Goal: Task Accomplishment & Management: Manage account settings

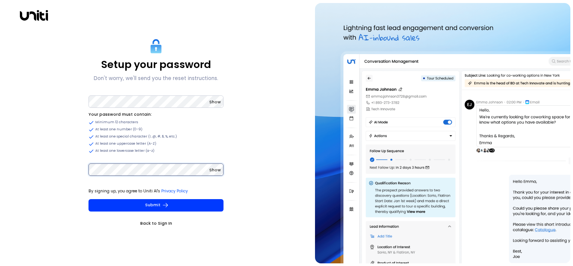
click at [89, 199] on button "Submit" at bounding box center [156, 205] width 135 height 12
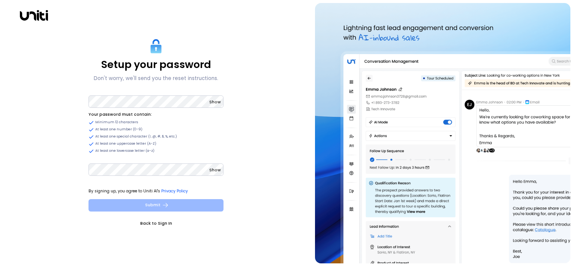
click at [138, 208] on button "Submit" at bounding box center [156, 205] width 135 height 12
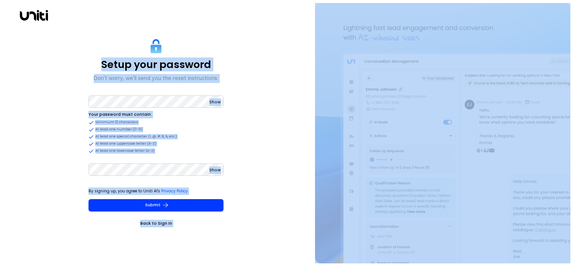
drag, startPoint x: 507, startPoint y: 24, endPoint x: 438, endPoint y: 5, distance: 71.2
click at [315, 136] on img at bounding box center [442, 133] width 255 height 260
click at [307, 189] on div "Setup your password Don't worry, we'll send you the reset instructions. Show Yo…" at bounding box center [156, 133] width 306 height 260
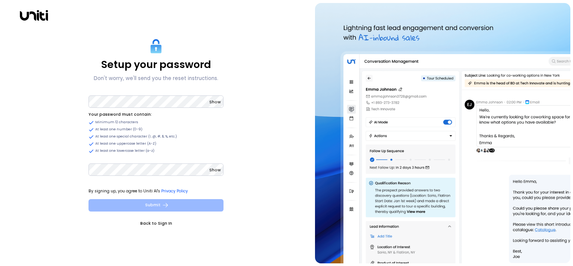
click at [183, 207] on button "Submit" at bounding box center [156, 205] width 135 height 12
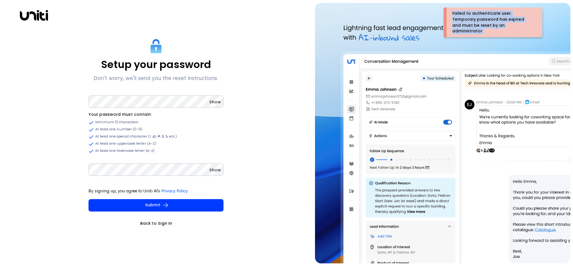
drag, startPoint x: 509, startPoint y: 26, endPoint x: 450, endPoint y: 9, distance: 61.5
click at [450, 9] on div "Failed to authenticate user. Temporary password has expired and must be reset b…" at bounding box center [495, 23] width 96 height 30
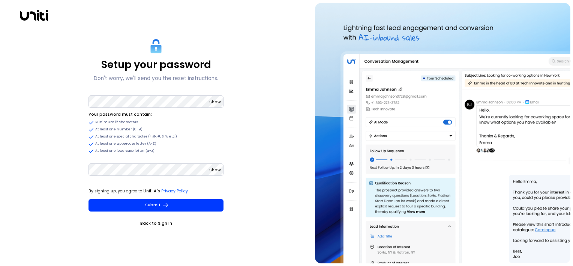
copy div "Failed to authenticate user. Temporary password has expired and must be reset b…"
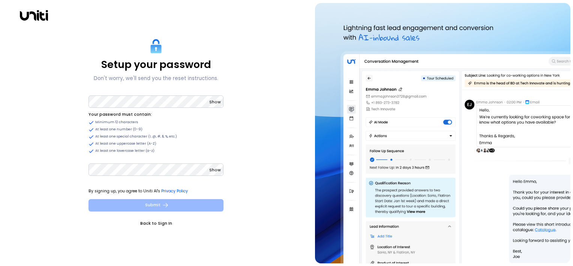
click at [185, 207] on button "Submit" at bounding box center [156, 205] width 135 height 12
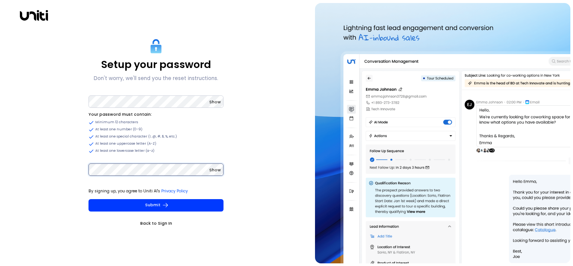
click at [89, 199] on button "Submit" at bounding box center [156, 205] width 135 height 12
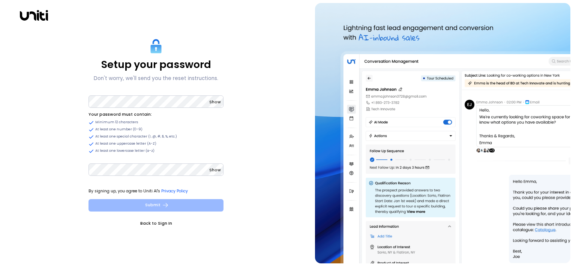
click at [178, 207] on button "Submit" at bounding box center [156, 205] width 135 height 12
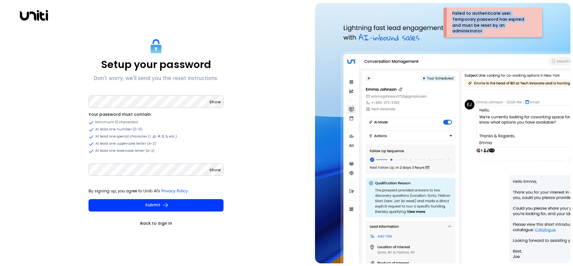
drag, startPoint x: 508, startPoint y: 26, endPoint x: 452, endPoint y: 12, distance: 57.2
click at [452, 12] on div "Failed to authenticate user. Temporary password has expired and must be reset b…" at bounding box center [491, 23] width 79 height 24
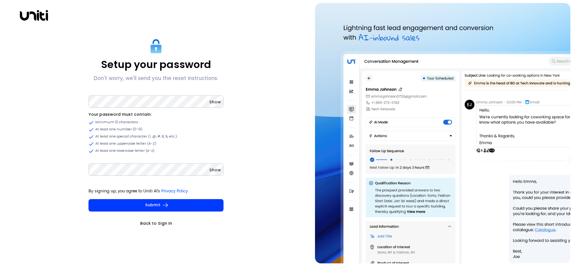
copy div "Failed to authenticate user. Temporary password has expired and must be reset b…"
drag, startPoint x: 165, startPoint y: 206, endPoint x: 185, endPoint y: 213, distance: 20.5
click at [165, 206] on icon "submit" at bounding box center [165, 204] width 7 height 7
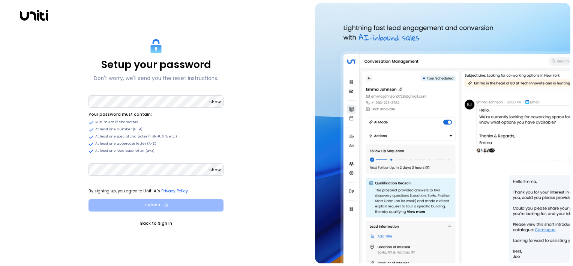
click at [167, 206] on icon "submit" at bounding box center [165, 204] width 7 height 7
click at [164, 200] on button "Submit" at bounding box center [156, 205] width 135 height 12
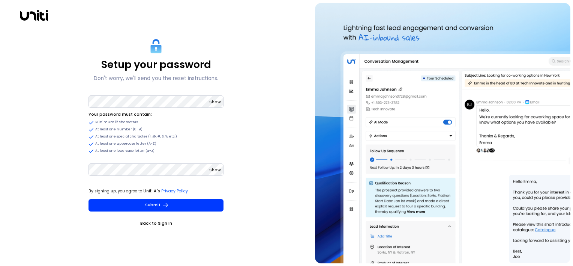
click at [162, 204] on icon "submit" at bounding box center [165, 204] width 7 height 7
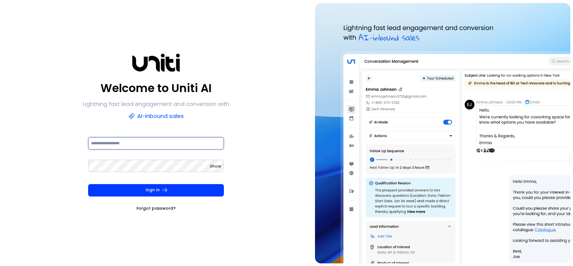
click at [127, 139] on input at bounding box center [156, 143] width 136 height 12
type input "**********"
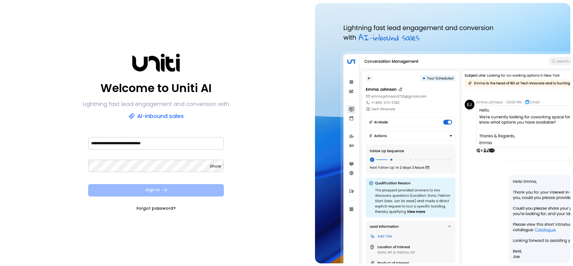
click at [191, 194] on button "Sign In" at bounding box center [156, 190] width 136 height 12
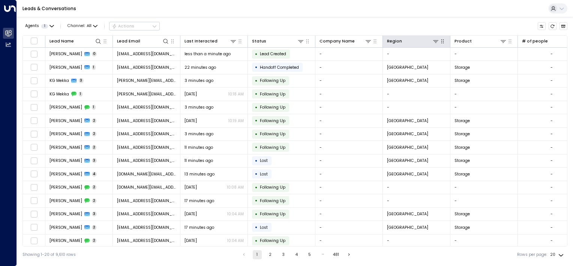
click at [442, 41] on icon "button" at bounding box center [442, 41] width 3 height 4
click at [435, 40] on icon at bounding box center [435, 41] width 5 height 3
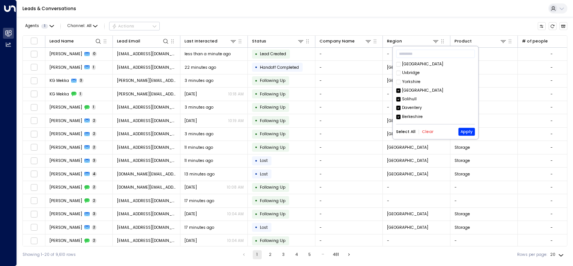
click at [429, 131] on button "Clear" at bounding box center [428, 131] width 12 height 5
click at [423, 55] on input "text" at bounding box center [435, 54] width 79 height 12
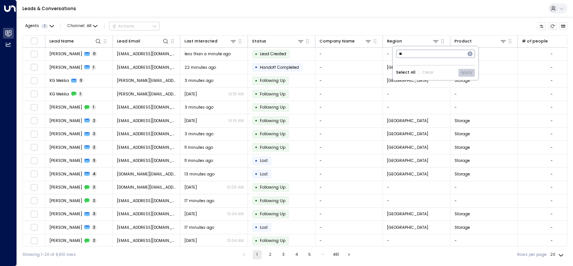
type input "*"
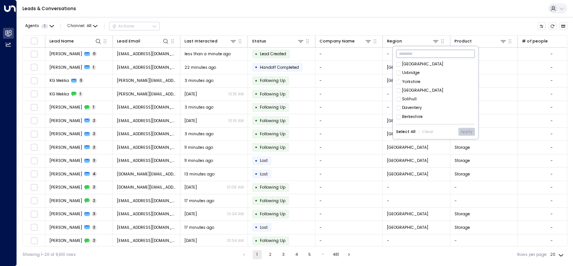
click at [398, 102] on icon at bounding box center [398, 99] width 5 height 7
click at [468, 128] on button "Apply" at bounding box center [466, 132] width 17 height 8
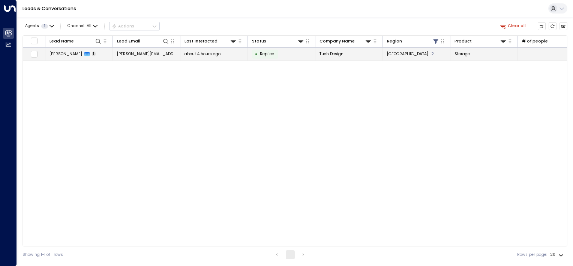
click at [66, 54] on span "[PERSON_NAME]" at bounding box center [66, 54] width 33 height 6
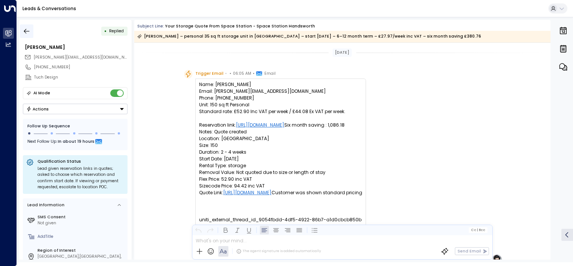
click at [26, 32] on icon "button" at bounding box center [27, 31] width 8 height 8
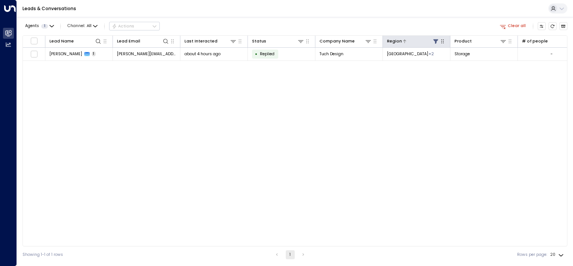
click at [409, 42] on div at bounding box center [421, 41] width 38 height 7
click at [438, 42] on icon at bounding box center [436, 41] width 6 height 6
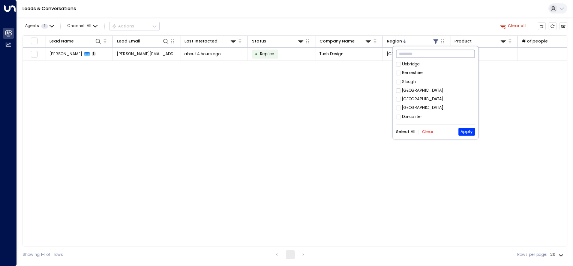
click at [401, 57] on input "text" at bounding box center [435, 54] width 79 height 12
type input "*"
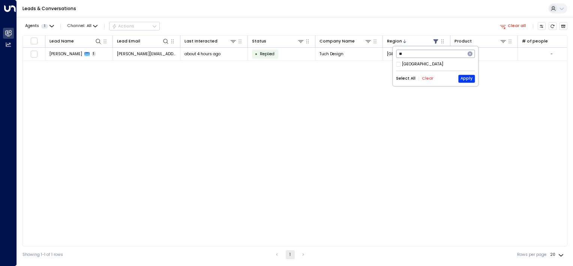
type input "**"
click at [471, 80] on button "Apply" at bounding box center [466, 79] width 17 height 8
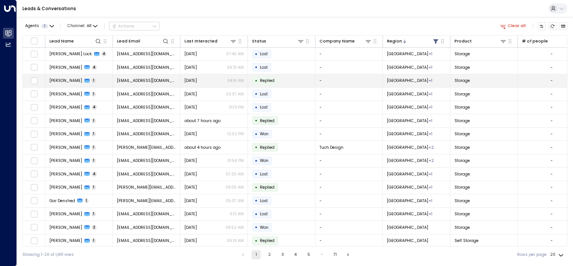
click at [74, 80] on span "[PERSON_NAME]" at bounding box center [66, 81] width 33 height 6
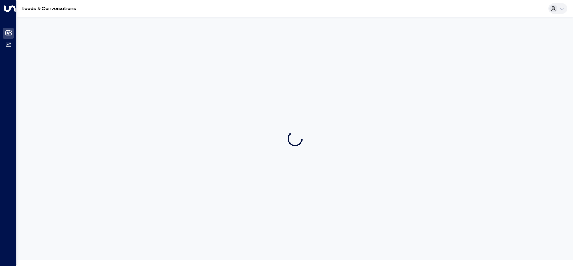
click at [75, 79] on div at bounding box center [295, 138] width 556 height 243
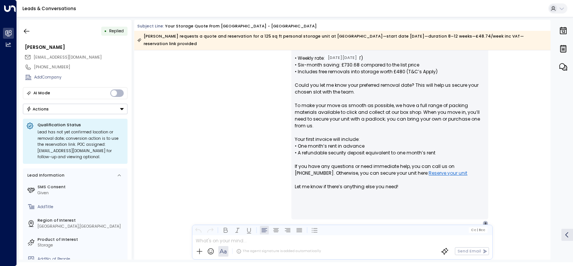
scroll to position [253, 0]
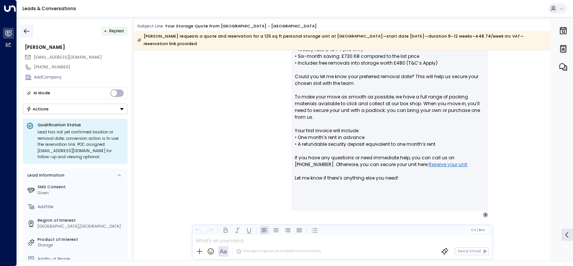
click at [26, 33] on icon "button" at bounding box center [27, 31] width 6 height 5
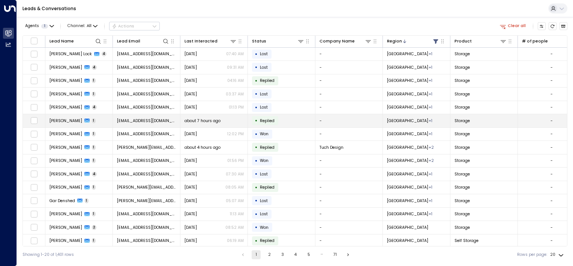
click at [69, 119] on span "[PERSON_NAME]" at bounding box center [66, 121] width 33 height 6
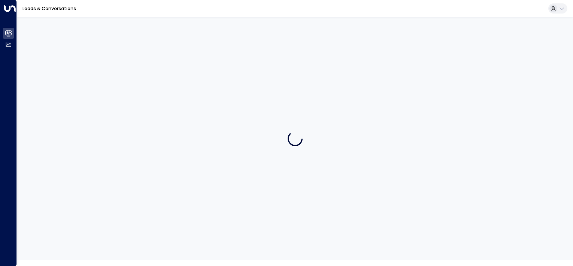
click at [69, 119] on div at bounding box center [295, 138] width 556 height 243
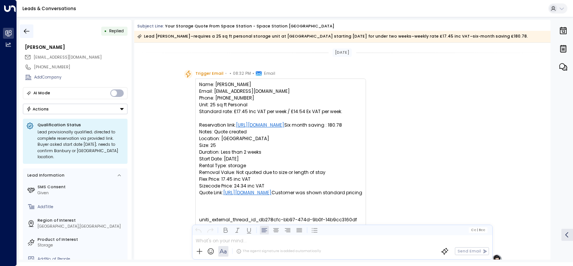
click at [27, 32] on icon "button" at bounding box center [27, 31] width 8 height 8
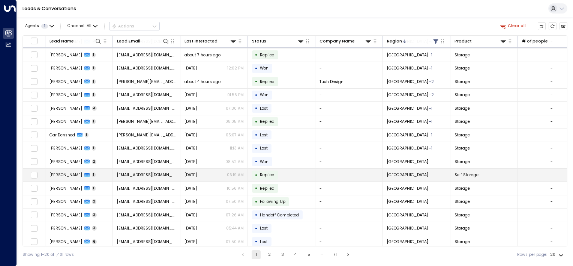
scroll to position [68, 0]
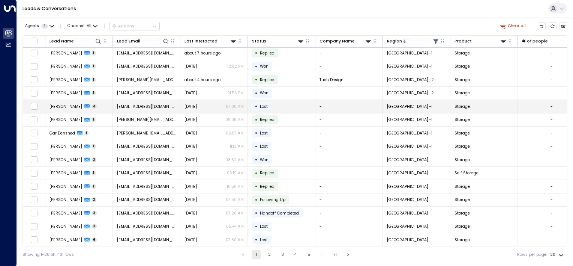
click at [62, 107] on span "[PERSON_NAME]" at bounding box center [66, 107] width 33 height 6
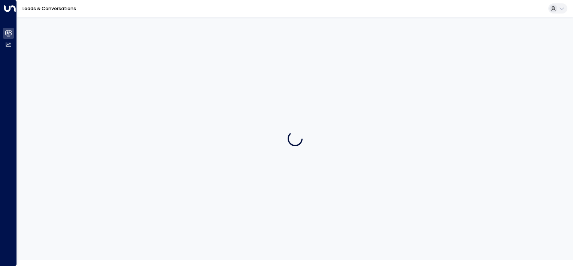
click at [62, 107] on div at bounding box center [295, 138] width 556 height 243
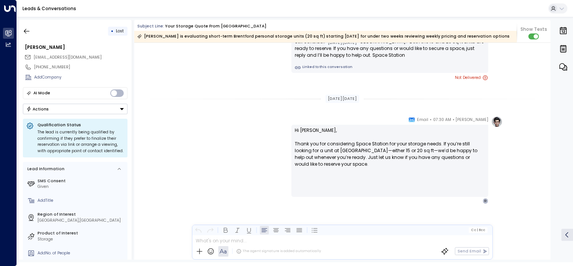
scroll to position [809, 0]
click at [29, 30] on icon "button" at bounding box center [27, 31] width 8 height 8
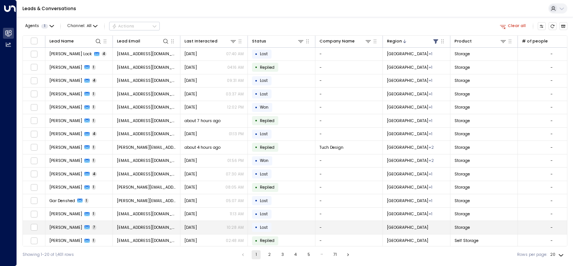
click at [65, 225] on span "[PERSON_NAME]" at bounding box center [66, 227] width 33 height 6
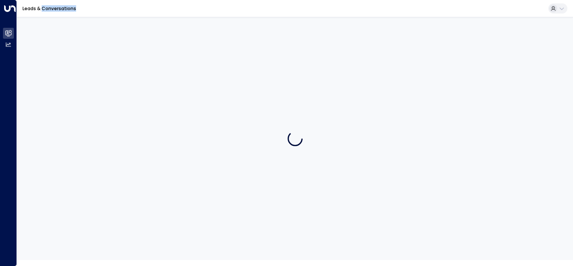
click at [65, 225] on div at bounding box center [295, 138] width 556 height 243
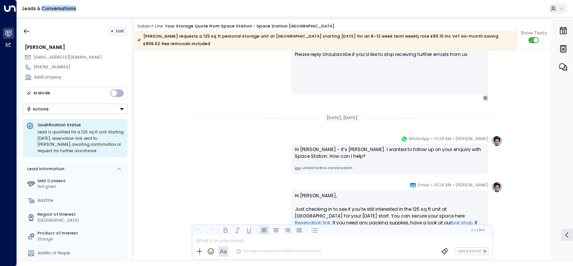
scroll to position [563, 0]
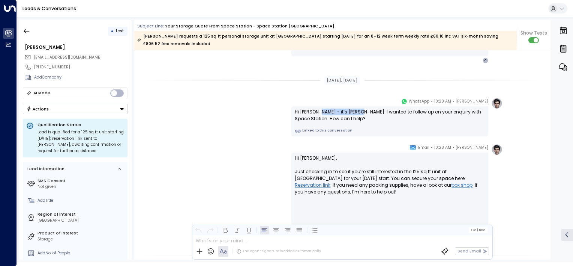
drag, startPoint x: 316, startPoint y: 114, endPoint x: 351, endPoint y: 113, distance: 35.3
click at [351, 113] on div "Hi [PERSON_NAME] - it’s [PERSON_NAME]. I wanted to follow up on your enquiry wi…" at bounding box center [390, 115] width 190 height 14
drag, startPoint x: 351, startPoint y: 113, endPoint x: 357, endPoint y: 117, distance: 6.8
click at [357, 117] on div "Hi [PERSON_NAME] - it’s [PERSON_NAME]. I wanted to follow up on your enquiry wi…" at bounding box center [390, 115] width 190 height 14
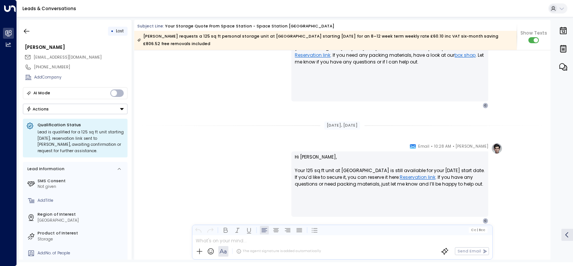
scroll to position [1092, 0]
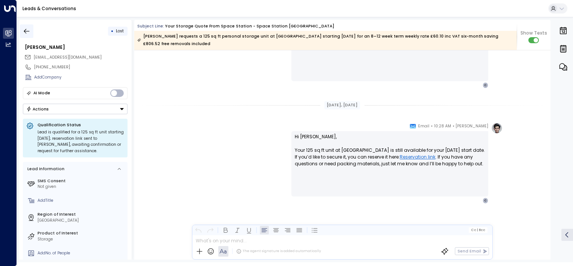
click at [27, 32] on icon "button" at bounding box center [27, 31] width 8 height 8
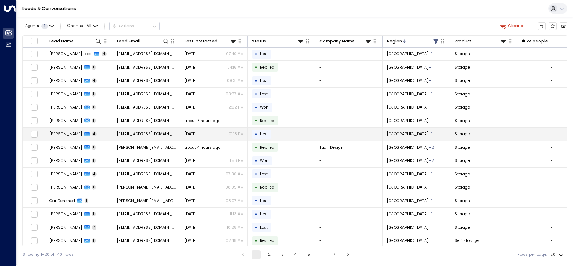
click at [102, 134] on td "[PERSON_NAME] 4" at bounding box center [79, 134] width 68 height 13
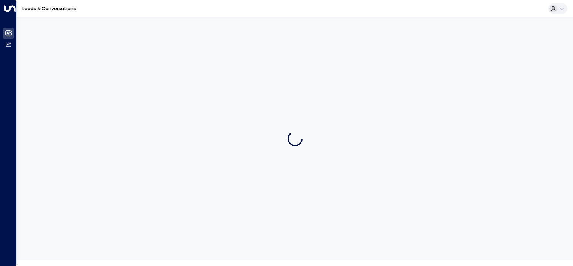
click at [102, 134] on div at bounding box center [295, 138] width 556 height 243
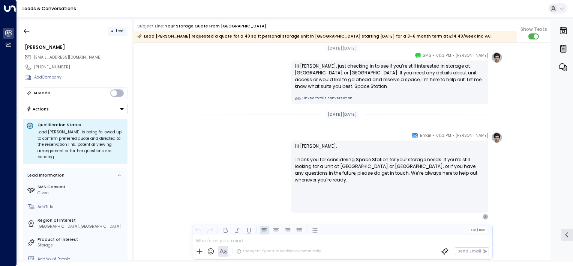
scroll to position [893, 0]
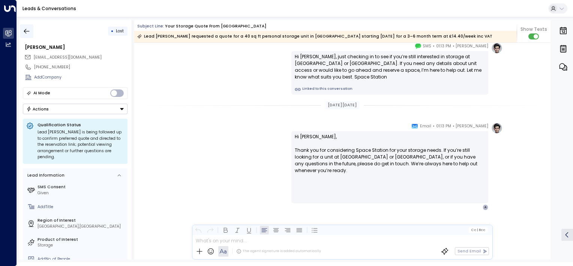
click at [26, 36] on button "button" at bounding box center [27, 31] width 14 height 14
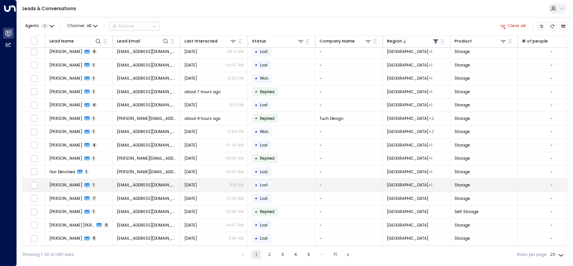
scroll to position [68, 0]
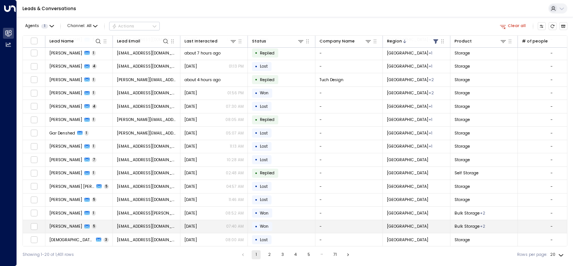
click at [63, 223] on span "[PERSON_NAME]" at bounding box center [66, 226] width 33 height 6
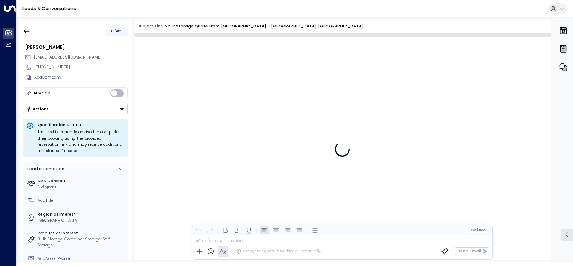
scroll to position [1050, 0]
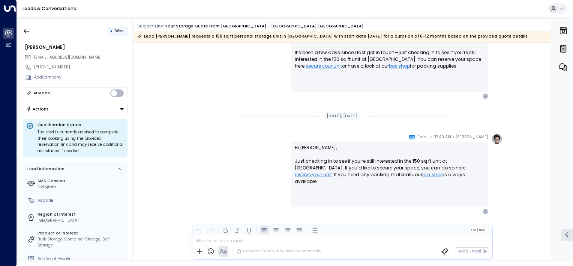
click at [233, 174] on div "[PERSON_NAME] • 07:40 AM • Email Hi [PERSON_NAME], Just checking in to see if y…" at bounding box center [342, 173] width 321 height 81
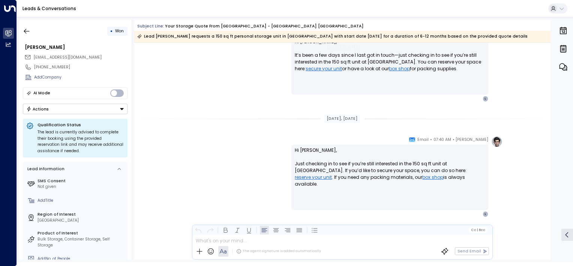
scroll to position [727, 0]
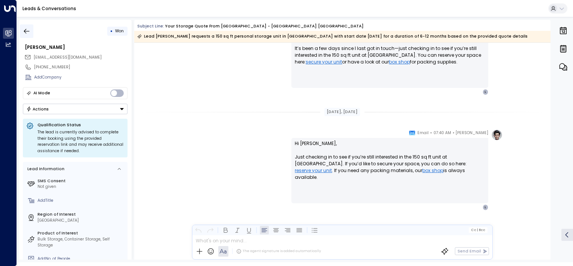
click at [26, 33] on icon "button" at bounding box center [27, 31] width 8 height 8
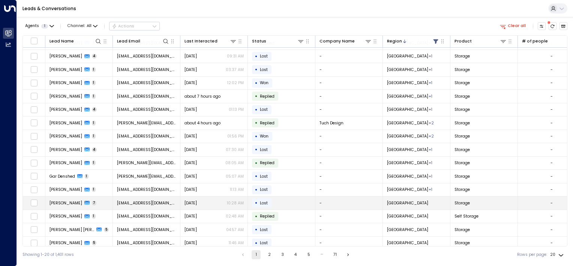
scroll to position [68, 0]
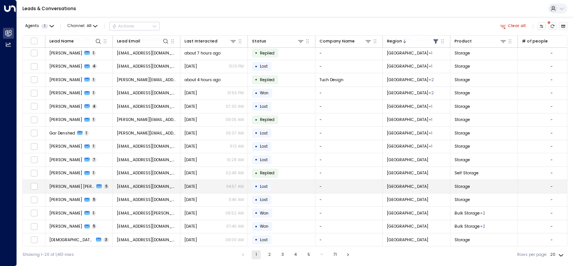
click at [57, 180] on td "[PERSON_NAME] [PERSON_NAME] 5" at bounding box center [79, 186] width 68 height 13
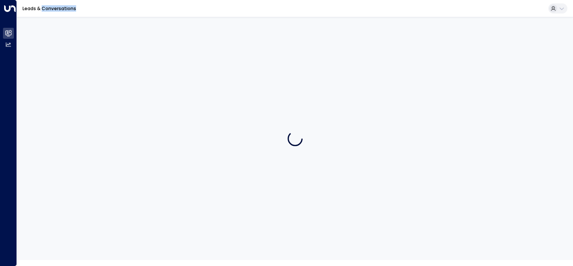
click at [57, 180] on div at bounding box center [295, 138] width 556 height 243
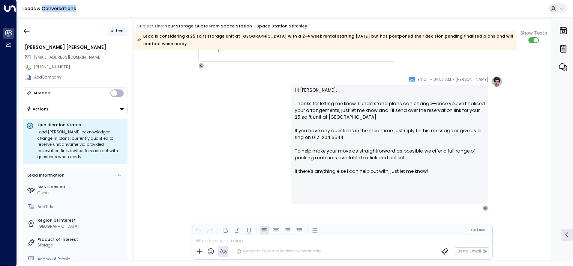
scroll to position [848, 0]
click at [29, 33] on icon "button" at bounding box center [27, 31] width 8 height 8
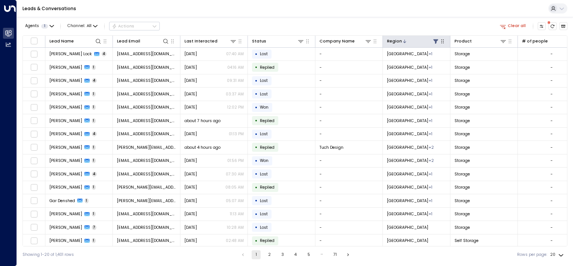
click at [435, 44] on button at bounding box center [435, 41] width 7 height 7
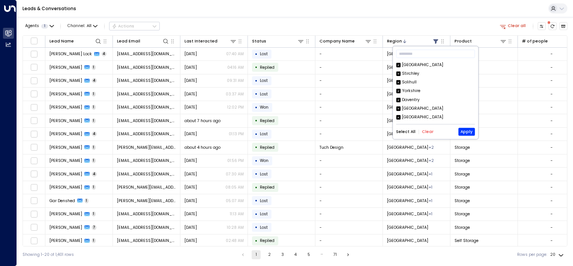
scroll to position [49, 0]
click at [465, 135] on button "Apply" at bounding box center [466, 132] width 17 height 8
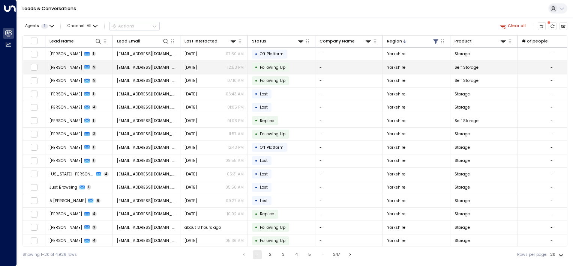
click at [65, 69] on span "[PERSON_NAME]" at bounding box center [66, 68] width 33 height 6
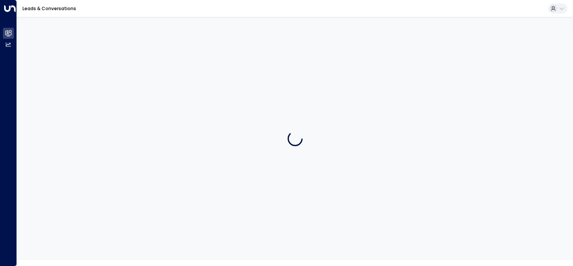
click at [65, 69] on div at bounding box center [295, 138] width 556 height 243
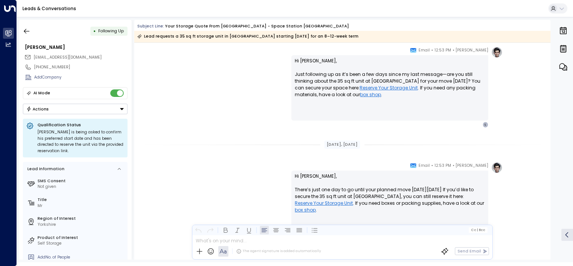
scroll to position [727, 0]
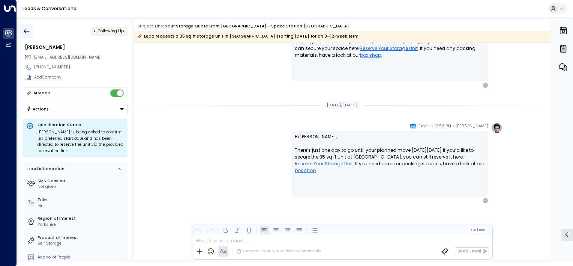
click at [26, 32] on icon "button" at bounding box center [27, 31] width 8 height 8
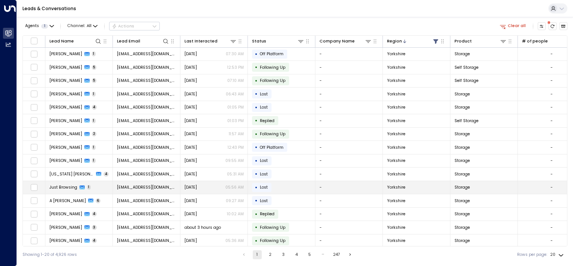
scroll to position [68, 0]
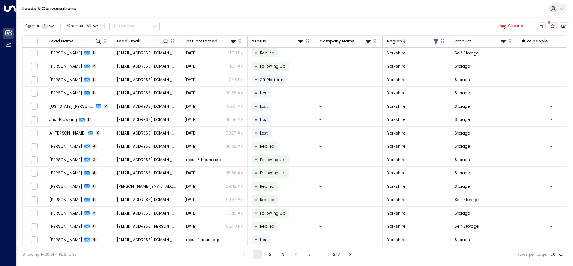
click at [268, 254] on button "2" at bounding box center [270, 254] width 9 height 9
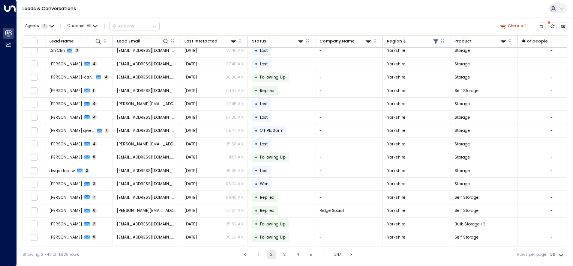
scroll to position [68, 0]
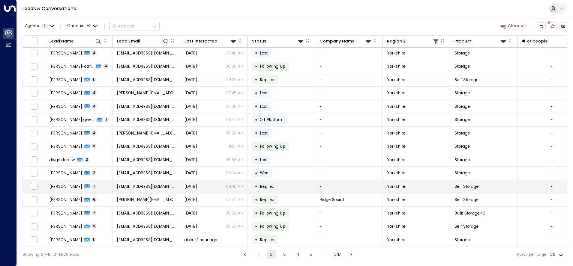
click at [77, 188] on td "[PERSON_NAME] 7" at bounding box center [79, 186] width 68 height 13
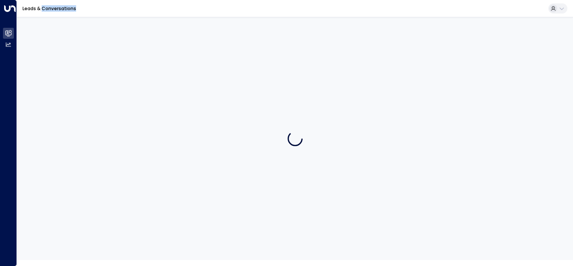
click at [77, 187] on div at bounding box center [295, 138] width 556 height 243
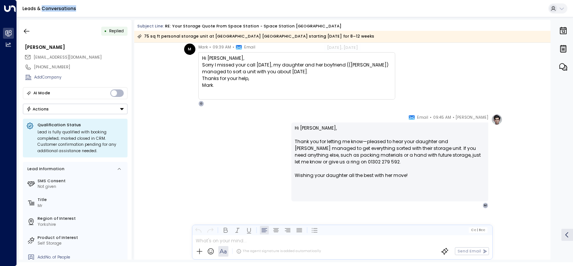
scroll to position [914, 0]
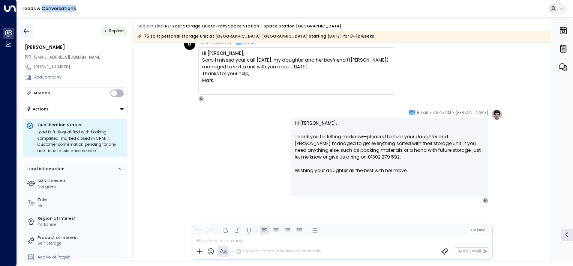
click at [23, 29] on icon "button" at bounding box center [27, 31] width 8 height 8
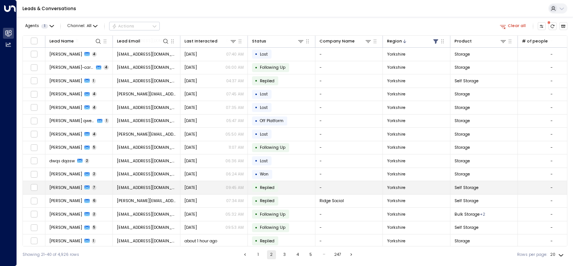
scroll to position [68, 0]
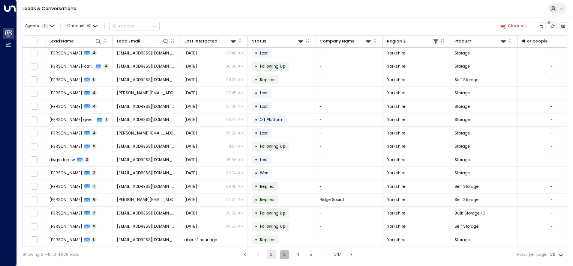
click at [284, 255] on button "3" at bounding box center [284, 254] width 9 height 9
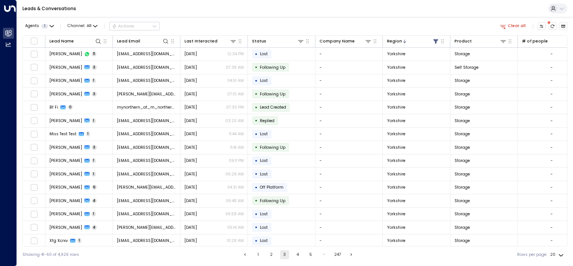
click at [296, 252] on button "4" at bounding box center [297, 254] width 9 height 9
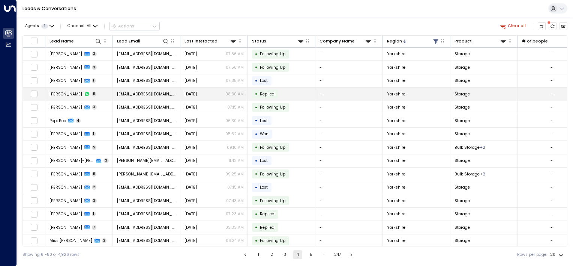
click at [66, 96] on td "[PERSON_NAME] 5" at bounding box center [79, 93] width 68 height 13
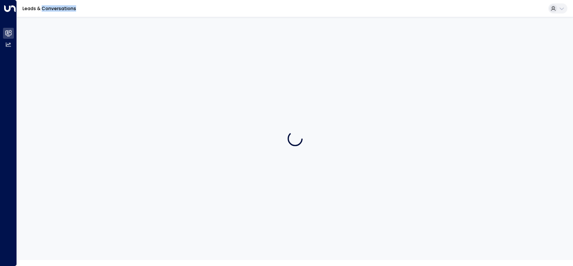
click at [66, 96] on div at bounding box center [295, 138] width 556 height 243
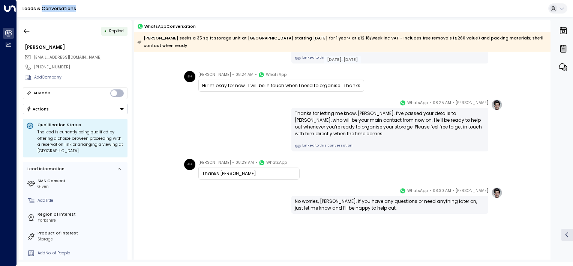
scroll to position [57, 0]
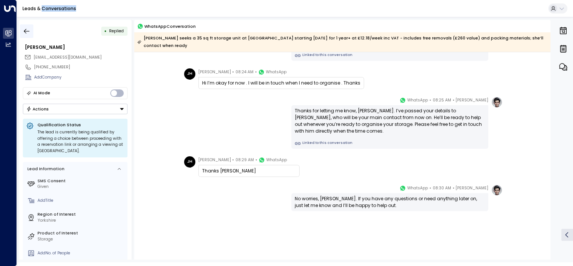
click at [25, 31] on icon "button" at bounding box center [27, 31] width 6 height 5
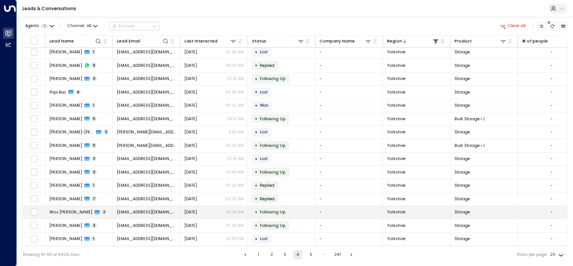
scroll to position [68, 0]
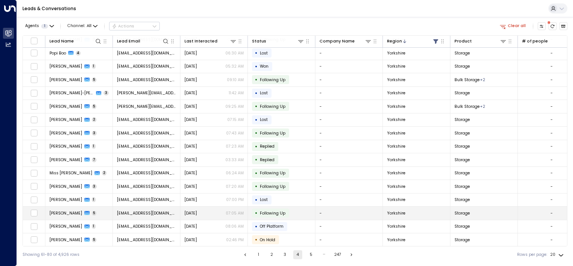
click at [63, 213] on span "[PERSON_NAME]" at bounding box center [66, 213] width 33 height 6
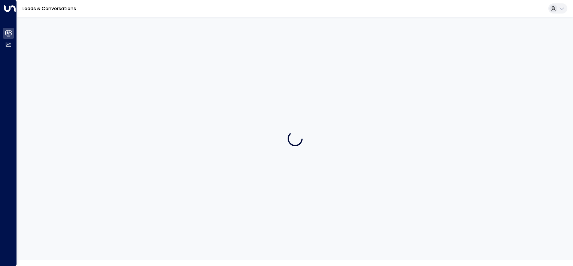
click at [63, 213] on div at bounding box center [295, 138] width 556 height 243
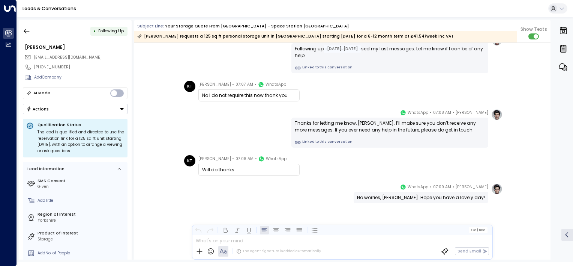
scroll to position [1076, 0]
click at [27, 30] on icon "button" at bounding box center [27, 31] width 8 height 8
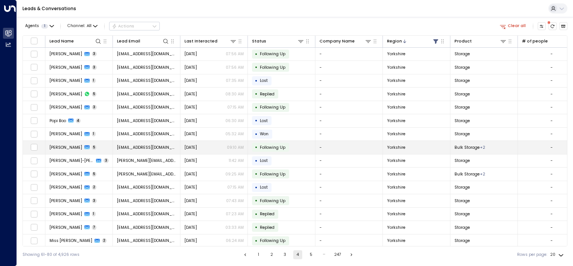
click at [59, 149] on span "[PERSON_NAME]" at bounding box center [66, 147] width 33 height 6
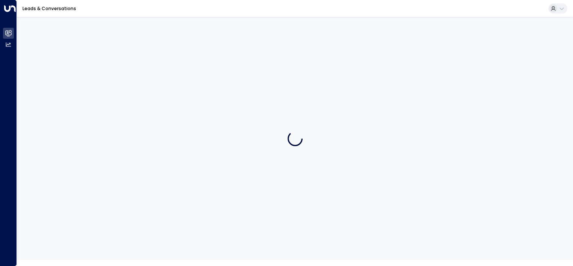
click at [58, 150] on div at bounding box center [295, 138] width 556 height 243
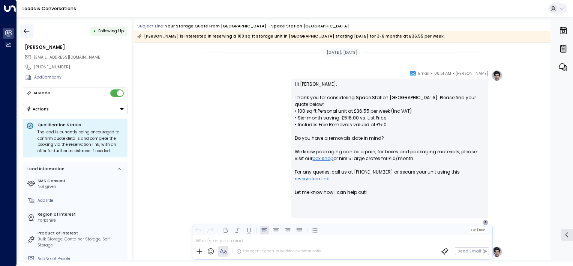
click at [29, 29] on icon "button" at bounding box center [27, 31] width 8 height 8
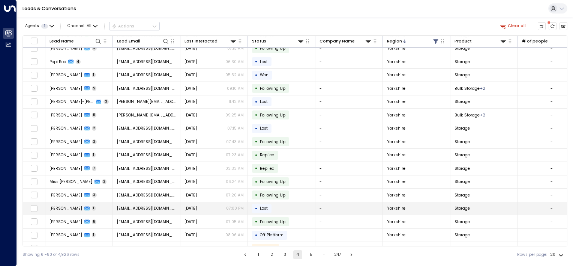
scroll to position [68, 0]
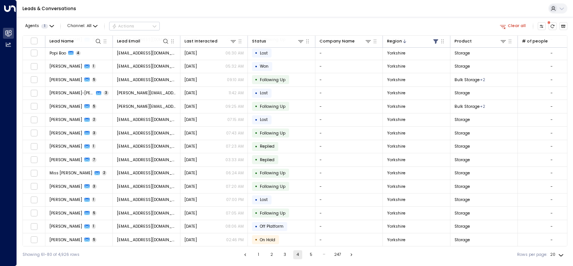
click at [309, 255] on button "5" at bounding box center [310, 254] width 9 height 9
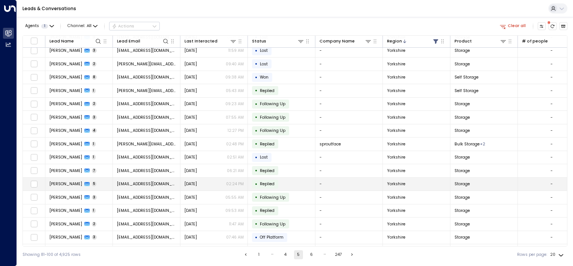
scroll to position [68, 0]
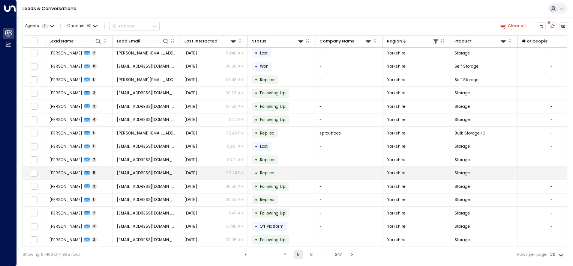
click at [71, 173] on span "[PERSON_NAME]" at bounding box center [66, 173] width 33 height 6
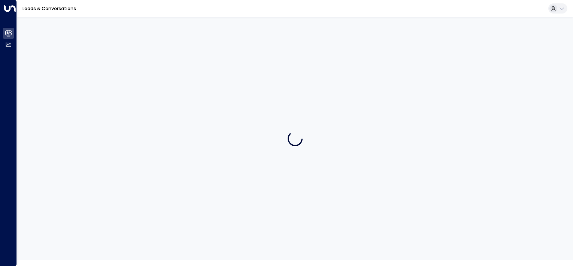
click at [71, 171] on div at bounding box center [295, 138] width 556 height 243
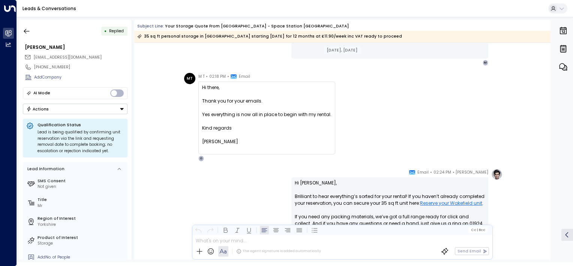
scroll to position [707, 0]
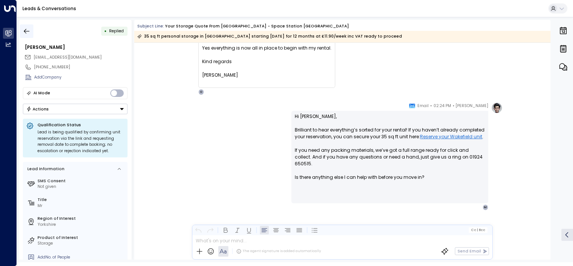
click at [30, 32] on icon "button" at bounding box center [27, 31] width 8 height 8
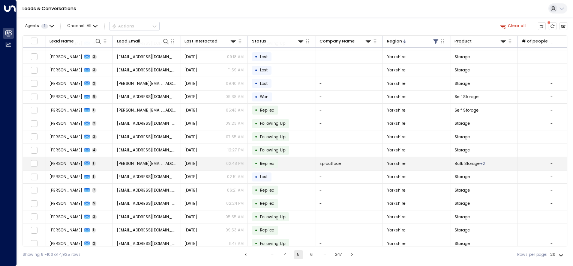
scroll to position [68, 0]
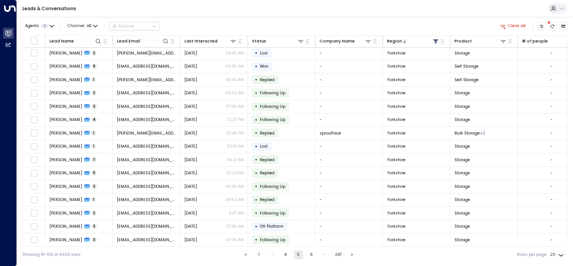
click at [315, 255] on button "6" at bounding box center [311, 254] width 9 height 9
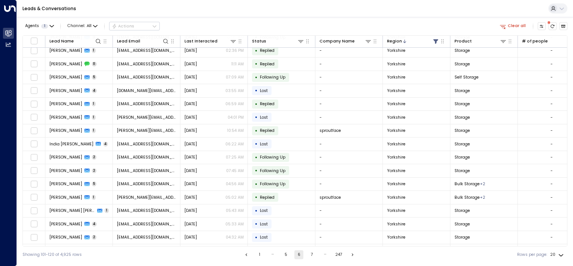
scroll to position [68, 0]
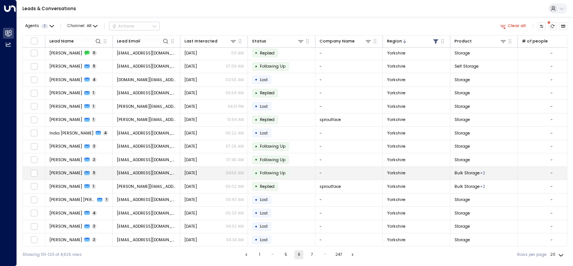
click at [73, 171] on span "[PERSON_NAME]" at bounding box center [66, 173] width 33 height 6
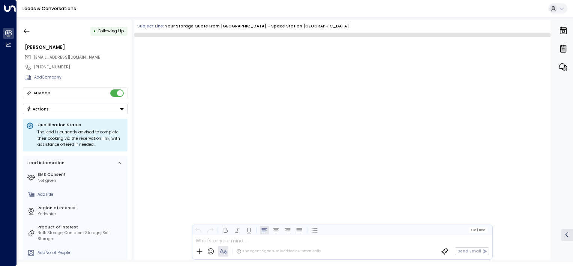
scroll to position [1050, 0]
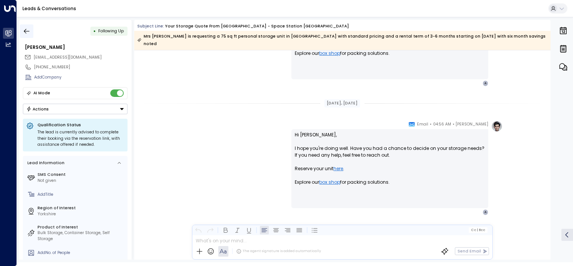
click at [27, 32] on icon "button" at bounding box center [27, 31] width 8 height 8
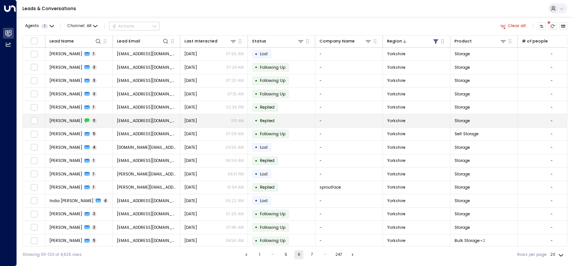
click at [65, 122] on span "[PERSON_NAME]" at bounding box center [66, 121] width 33 height 6
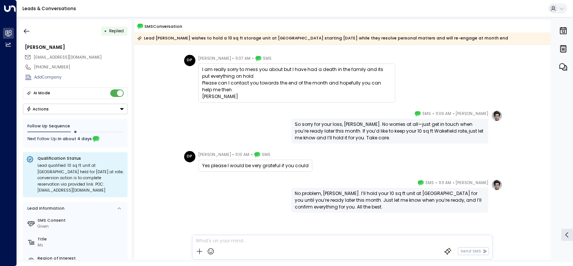
scroll to position [441, 0]
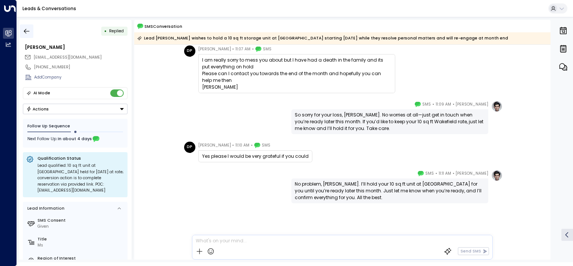
click at [28, 28] on icon "button" at bounding box center [27, 31] width 8 height 8
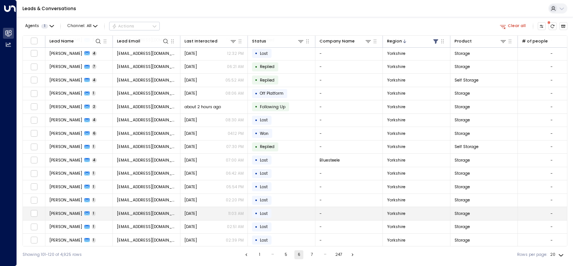
scroll to position [68, 0]
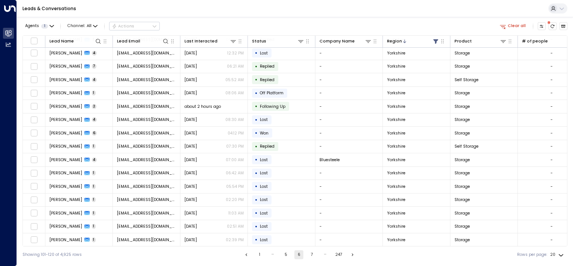
click at [312, 253] on button "7" at bounding box center [312, 254] width 9 height 9
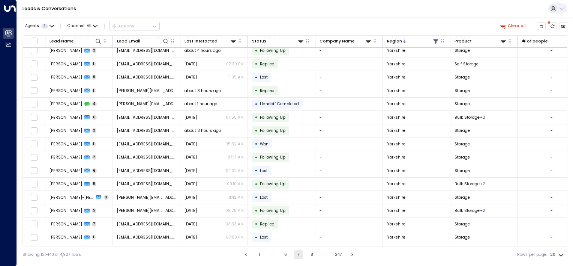
scroll to position [68, 0]
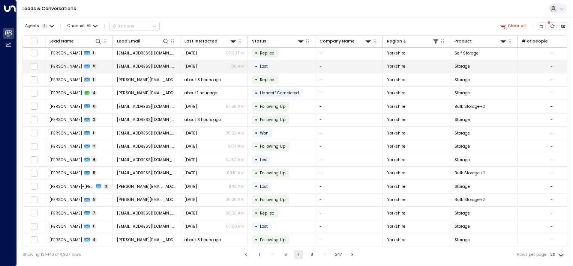
click at [68, 68] on span "[PERSON_NAME]" at bounding box center [66, 66] width 33 height 6
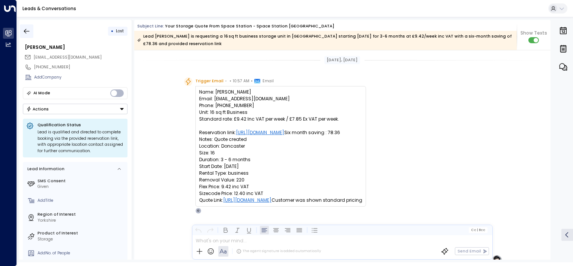
click at [28, 30] on icon "button" at bounding box center [27, 31] width 8 height 8
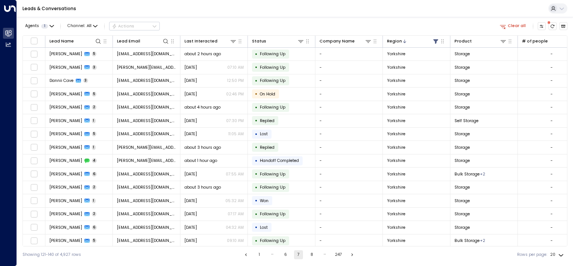
scroll to position [68, 0]
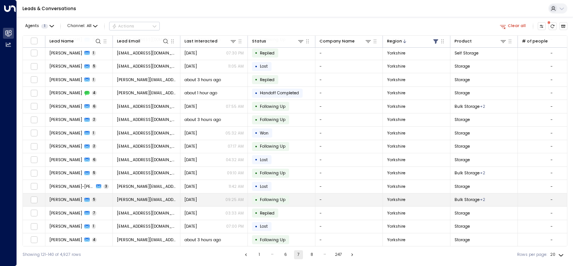
click at [53, 200] on span "[PERSON_NAME]" at bounding box center [66, 200] width 33 height 6
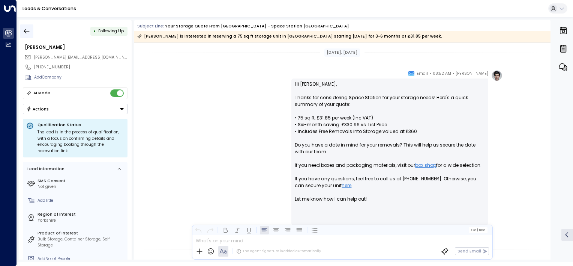
click at [27, 33] on icon "button" at bounding box center [27, 31] width 8 height 8
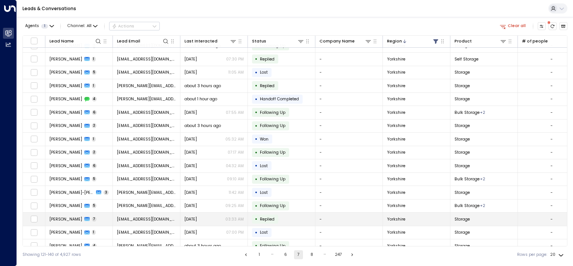
scroll to position [68, 0]
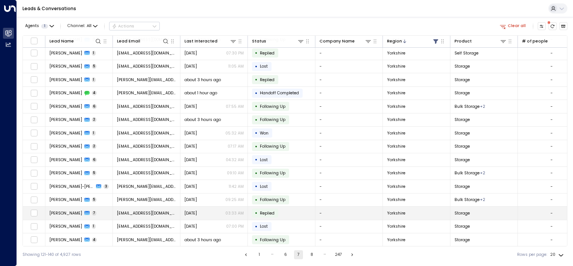
click at [105, 209] on td "[PERSON_NAME] 7" at bounding box center [79, 212] width 68 height 13
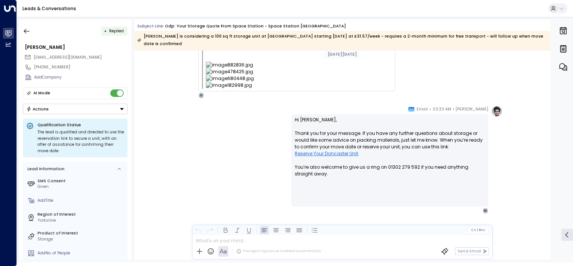
scroll to position [1735, 0]
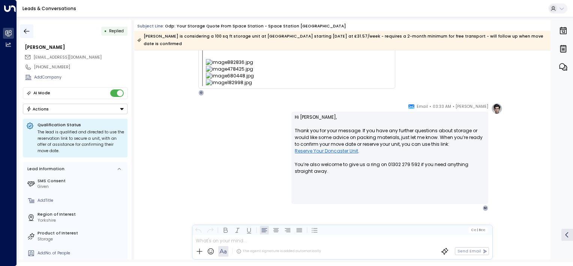
click at [26, 32] on icon "button" at bounding box center [27, 31] width 8 height 8
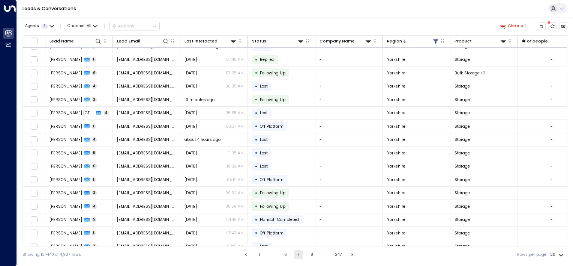
scroll to position [68, 0]
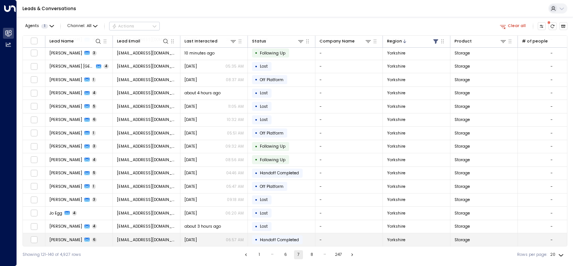
click at [63, 240] on td "[PERSON_NAME] 6" at bounding box center [79, 239] width 68 height 13
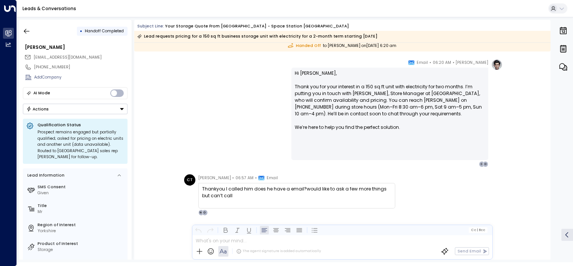
scroll to position [722, 0]
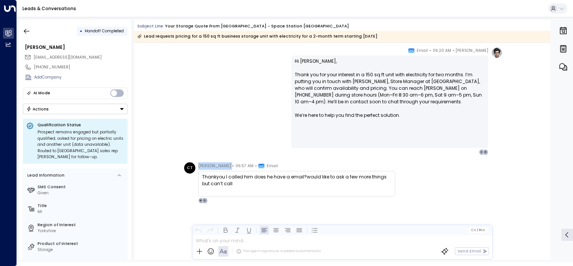
drag, startPoint x: 226, startPoint y: 168, endPoint x: 198, endPoint y: 170, distance: 28.2
click at [198, 170] on div "[PERSON_NAME] • 06:57 AM • Email Thankyou I called him does he have a email?wou…" at bounding box center [296, 182] width 197 height 41
copy span "[PERSON_NAME]"
drag, startPoint x: 222, startPoint y: 150, endPoint x: 191, endPoint y: 139, distance: 33.5
click at [191, 139] on div "[PERSON_NAME] • 06:20 AM • Email Hi [PERSON_NAME], Thank you for your interest …" at bounding box center [342, 101] width 321 height 108
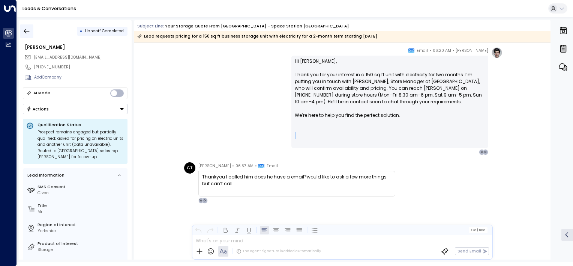
click at [32, 33] on button "button" at bounding box center [27, 31] width 14 height 14
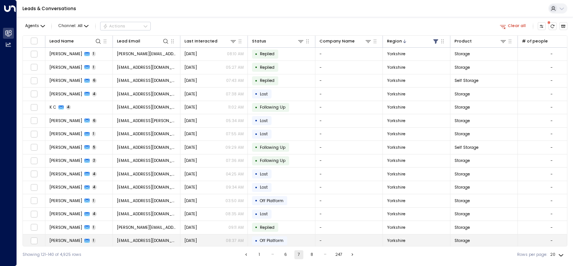
scroll to position [68, 0]
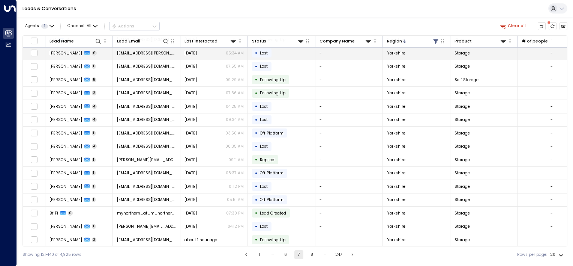
click at [75, 50] on span "[PERSON_NAME]" at bounding box center [66, 53] width 33 height 6
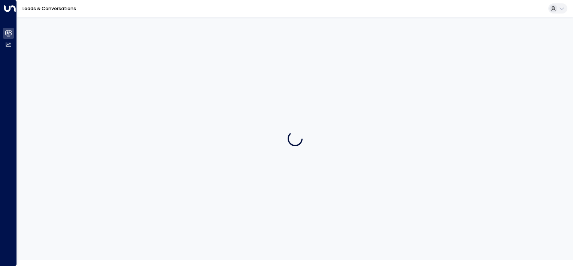
click at [71, 48] on div at bounding box center [295, 138] width 556 height 243
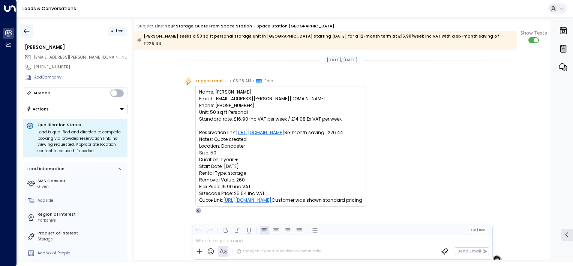
click at [25, 30] on icon "button" at bounding box center [27, 31] width 8 height 8
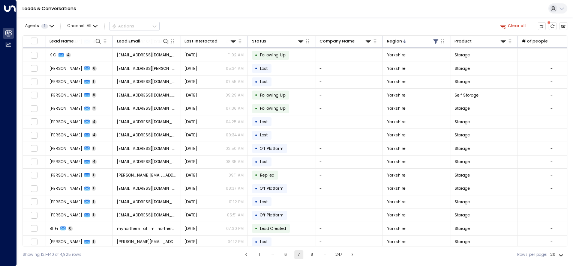
scroll to position [68, 0]
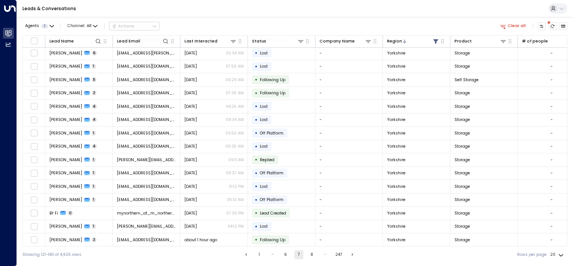
click at [311, 257] on button "8" at bounding box center [312, 254] width 9 height 9
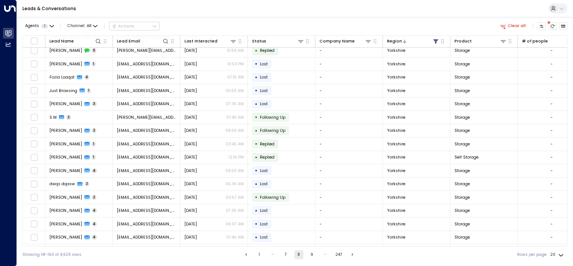
scroll to position [68, 0]
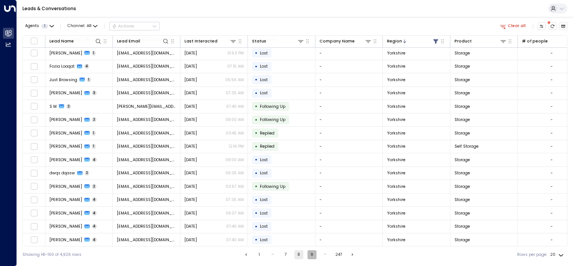
click at [313, 255] on button "9" at bounding box center [312, 254] width 9 height 9
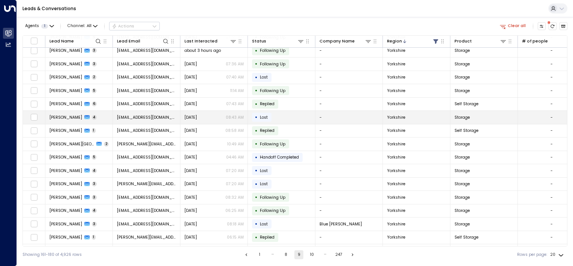
scroll to position [68, 0]
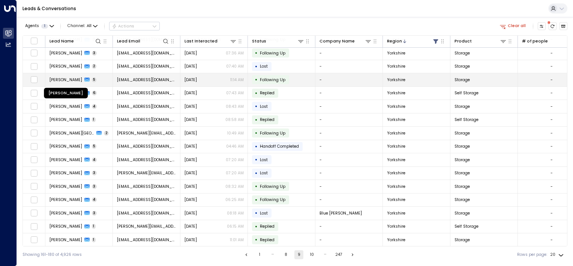
click at [70, 81] on span "[PERSON_NAME]" at bounding box center [66, 80] width 33 height 6
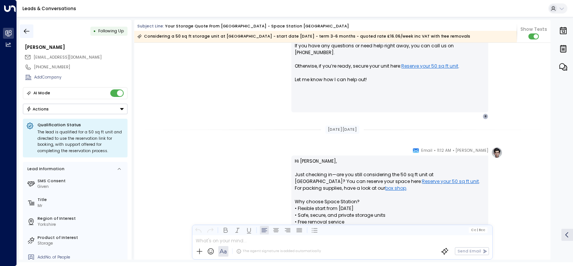
click at [29, 32] on icon "button" at bounding box center [27, 31] width 8 height 8
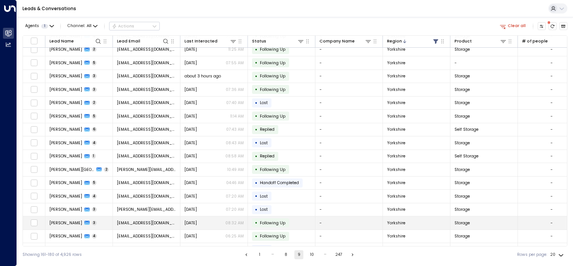
scroll to position [68, 0]
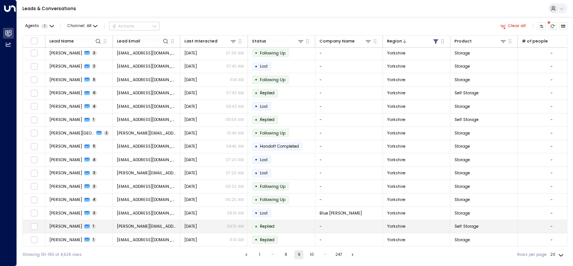
click at [68, 227] on td "[PERSON_NAME] 1" at bounding box center [79, 226] width 68 height 13
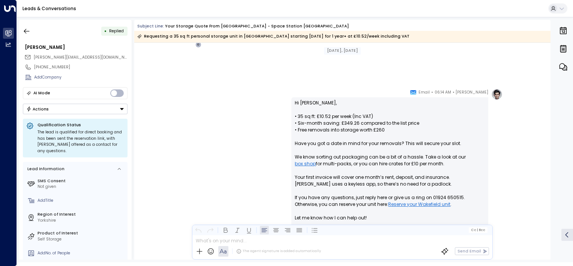
scroll to position [206, 0]
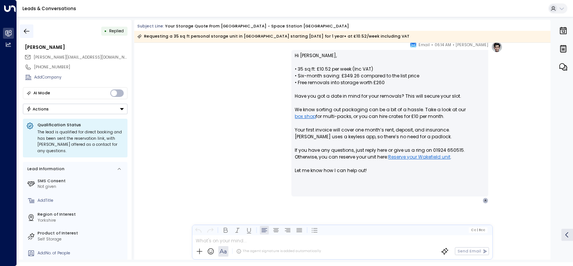
click at [22, 32] on button "button" at bounding box center [27, 31] width 14 height 14
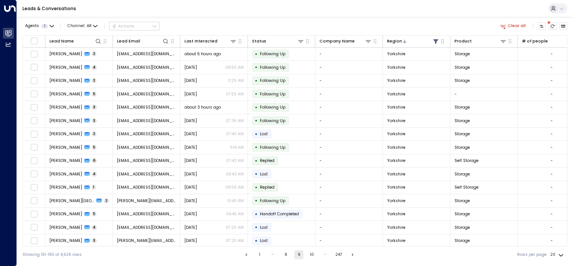
click at [310, 254] on button "10" at bounding box center [312, 254] width 9 height 9
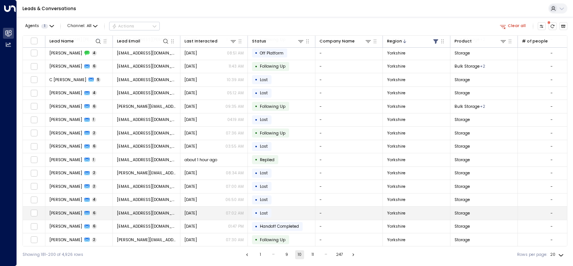
scroll to position [68, 0]
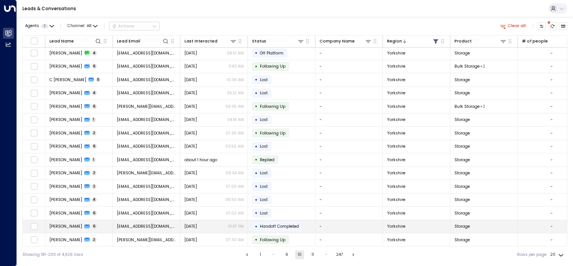
click at [67, 226] on span "[PERSON_NAME]" at bounding box center [66, 226] width 33 height 6
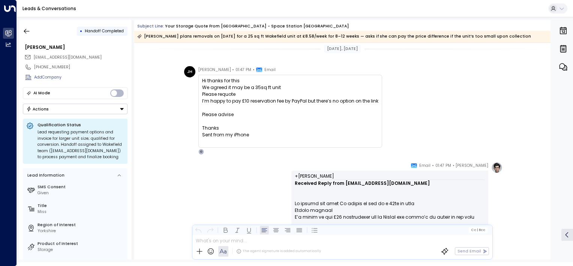
scroll to position [840, 0]
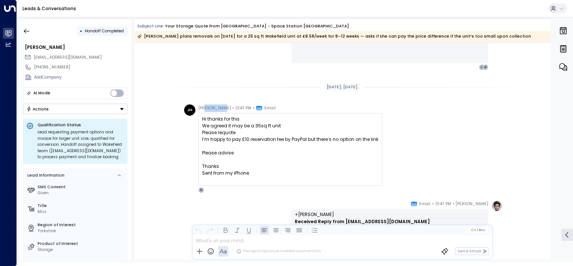
drag, startPoint x: 223, startPoint y: 109, endPoint x: 206, endPoint y: 109, distance: 17.3
click at [206, 109] on span "[PERSON_NAME]" at bounding box center [214, 108] width 33 height 8
drag, startPoint x: 206, startPoint y: 109, endPoint x: 223, endPoint y: 108, distance: 17.3
click at [223, 108] on span "[PERSON_NAME]" at bounding box center [214, 108] width 33 height 8
click at [226, 108] on div "[PERSON_NAME] • 01:47 PM • Email" at bounding box center [236, 108] width 77 height 8
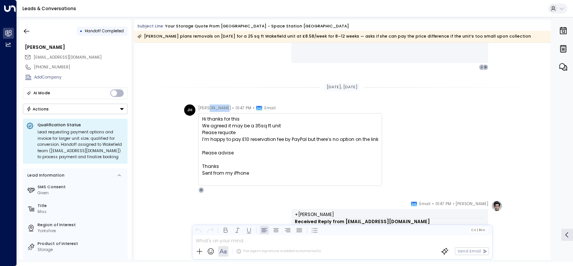
drag, startPoint x: 225, startPoint y: 108, endPoint x: 209, endPoint y: 111, distance: 16.0
click at [209, 111] on div "[PERSON_NAME] • 01:47 PM • Email" at bounding box center [236, 108] width 77 height 8
copy span "[PERSON_NAME]"
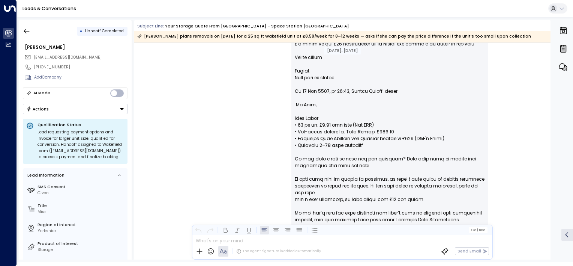
scroll to position [915, 0]
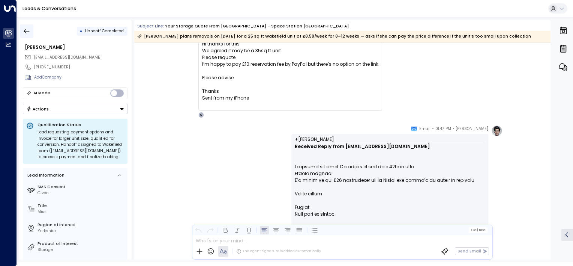
click at [21, 33] on button "button" at bounding box center [27, 31] width 14 height 14
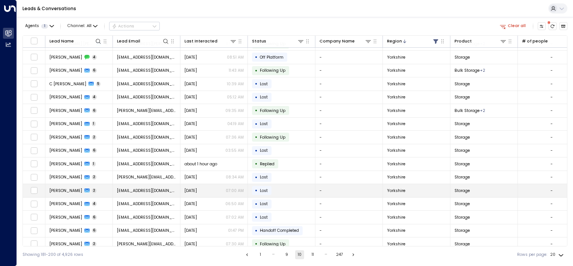
scroll to position [68, 0]
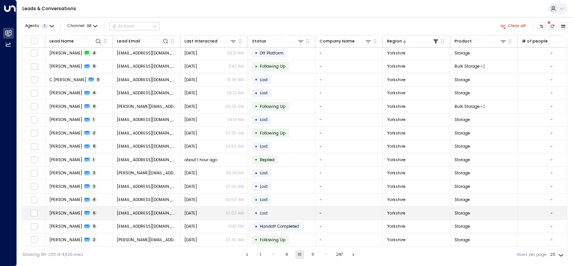
click at [78, 213] on span "[PERSON_NAME]" at bounding box center [66, 213] width 33 height 6
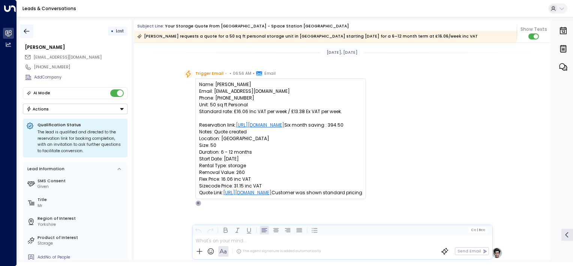
click at [28, 32] on icon "button" at bounding box center [27, 31] width 8 height 8
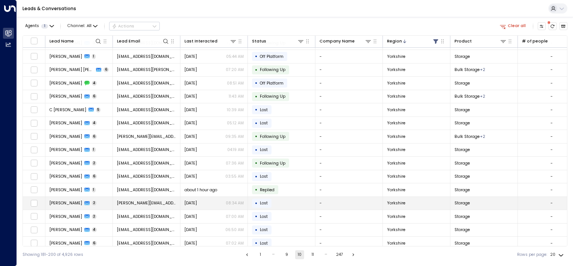
scroll to position [68, 0]
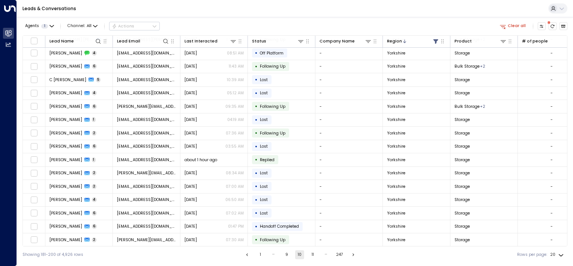
click at [311, 254] on button "11" at bounding box center [312, 254] width 9 height 9
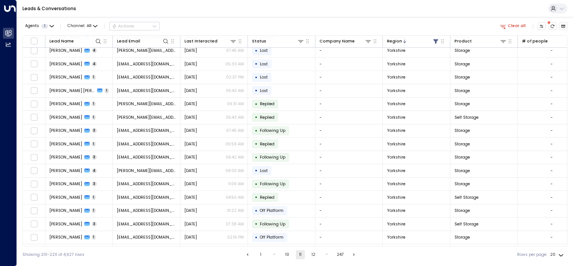
scroll to position [68, 0]
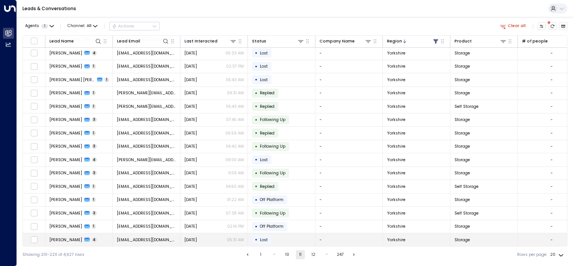
click at [74, 237] on span "[PERSON_NAME]" at bounding box center [66, 240] width 33 height 6
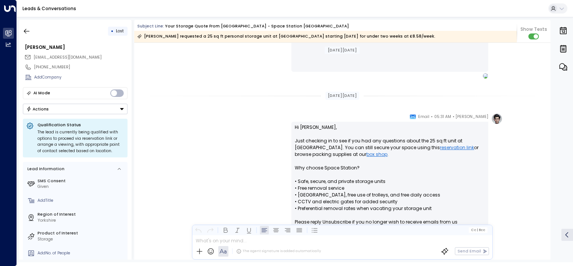
scroll to position [202, 0]
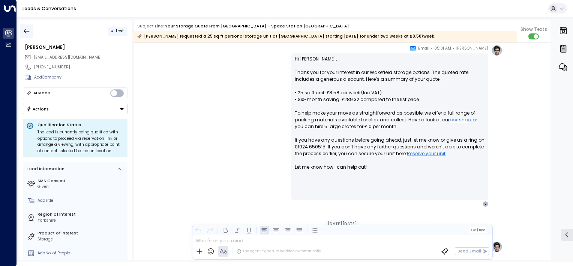
click at [30, 29] on icon "button" at bounding box center [27, 31] width 8 height 8
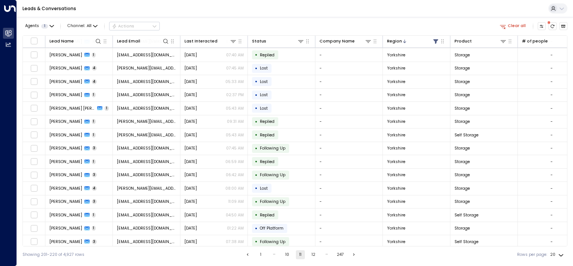
scroll to position [68, 0]
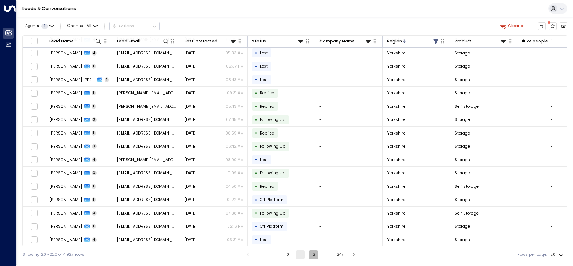
click at [311, 257] on button "12" at bounding box center [313, 254] width 9 height 9
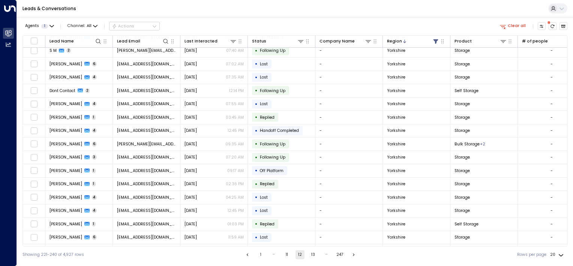
scroll to position [68, 0]
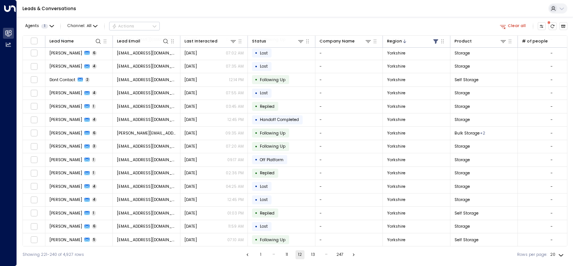
click at [318, 255] on ul "1 … 11 12 13 … 247" at bounding box center [301, 254] width 116 height 9
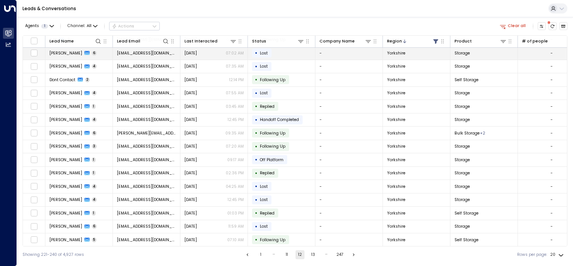
click at [45, 54] on td "[PERSON_NAME] 6" at bounding box center [79, 53] width 68 height 13
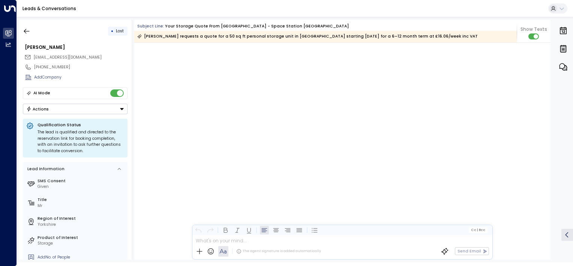
scroll to position [2425, 0]
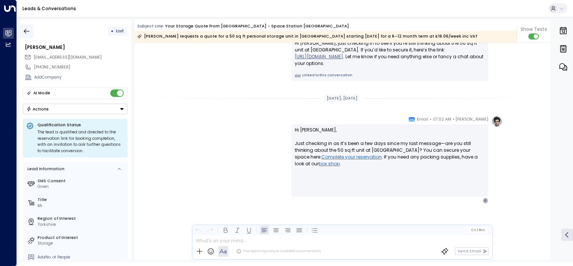
click at [30, 33] on icon "button" at bounding box center [27, 31] width 8 height 8
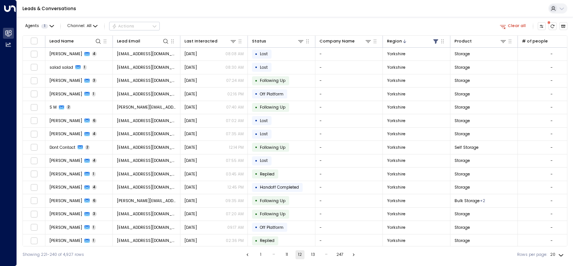
scroll to position [68, 0]
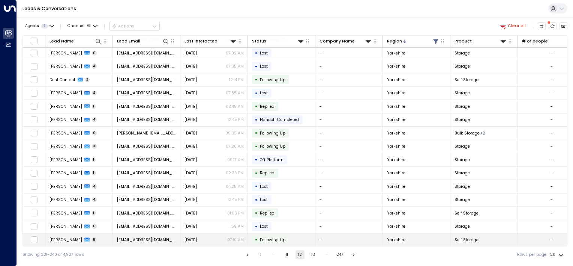
click at [44, 236] on td at bounding box center [34, 239] width 23 height 13
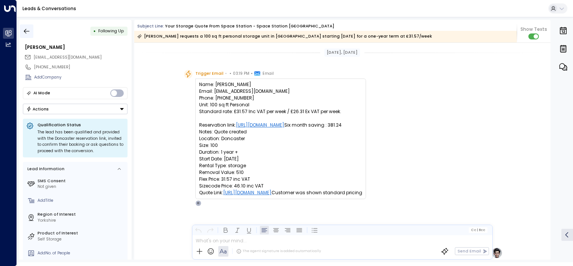
click at [24, 31] on icon "button" at bounding box center [27, 31] width 8 height 8
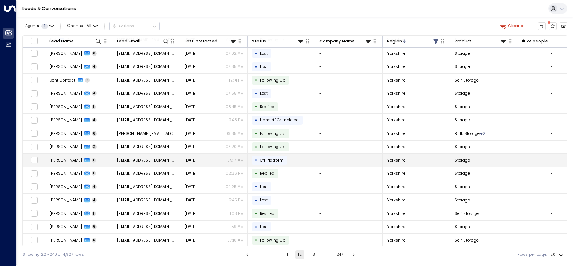
scroll to position [68, 0]
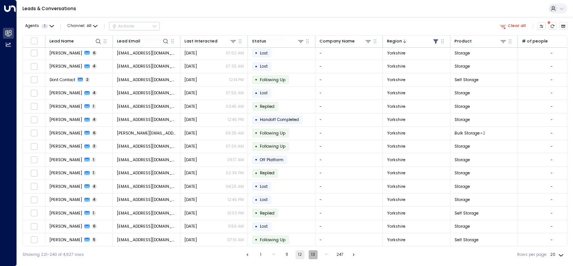
click at [313, 256] on button "13" at bounding box center [313, 254] width 9 height 9
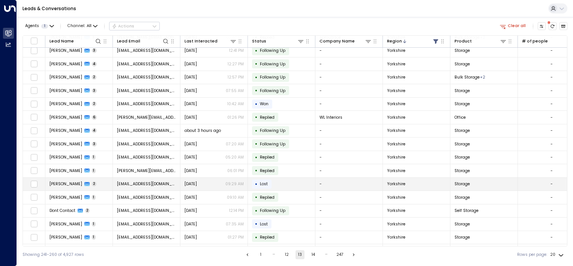
scroll to position [68, 0]
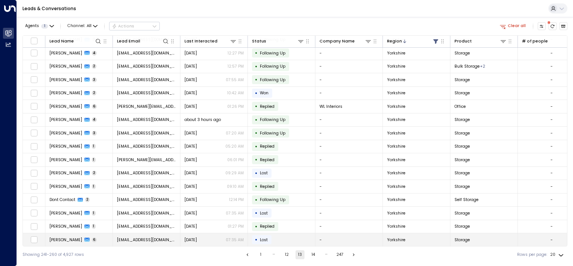
click at [99, 242] on td "[PERSON_NAME] 6" at bounding box center [79, 239] width 68 height 13
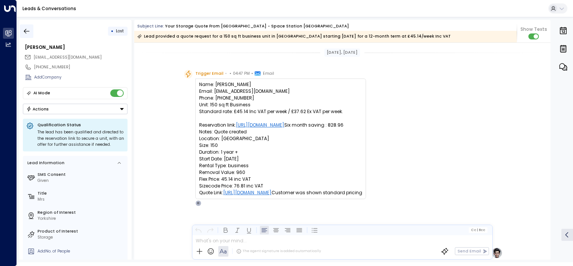
click at [21, 32] on button "button" at bounding box center [27, 31] width 14 height 14
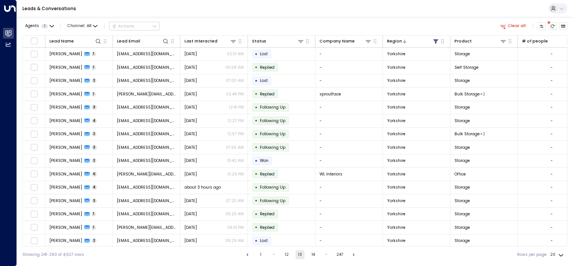
scroll to position [68, 0]
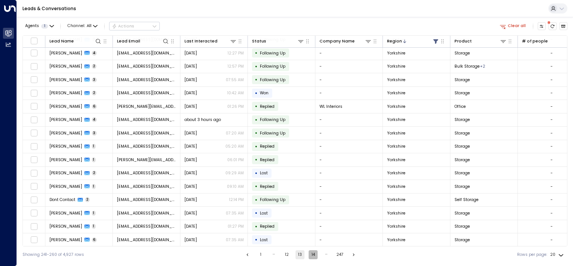
click at [314, 254] on button "14" at bounding box center [313, 254] width 9 height 9
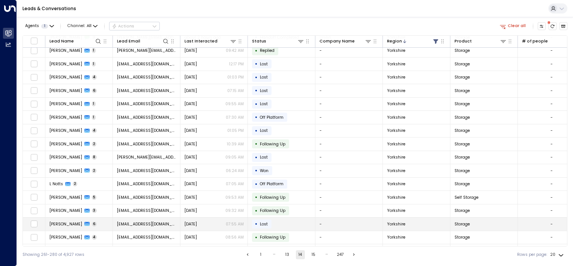
scroll to position [68, 0]
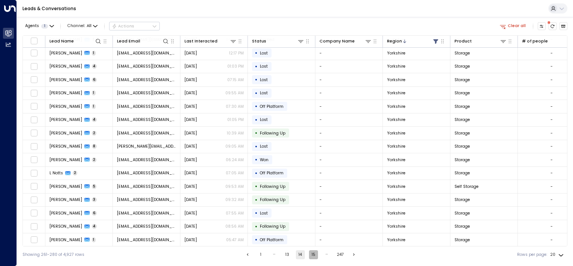
click at [312, 257] on button "15" at bounding box center [313, 254] width 9 height 9
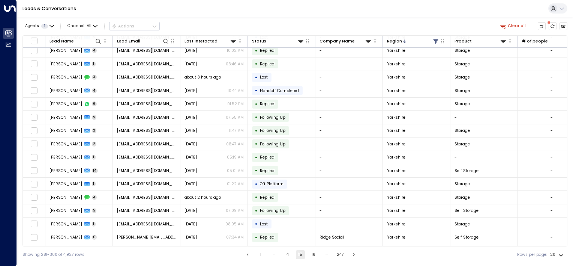
scroll to position [68, 0]
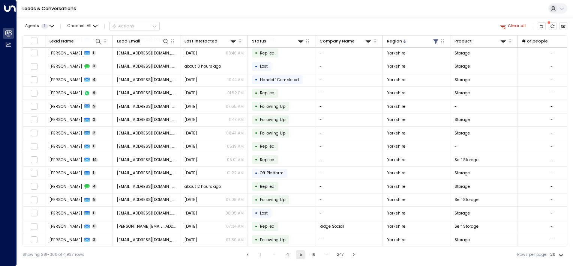
click at [313, 252] on button "16" at bounding box center [313, 254] width 9 height 9
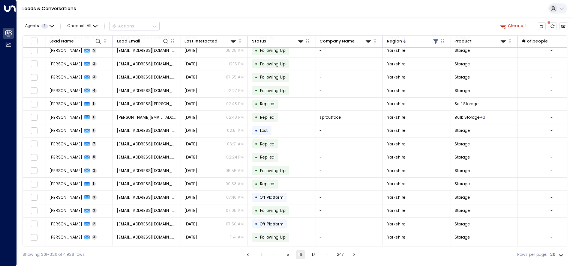
scroll to position [68, 0]
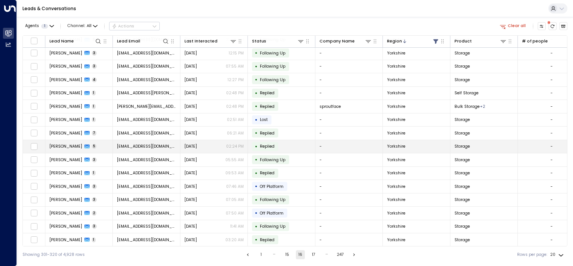
click at [99, 149] on td "[PERSON_NAME] 5" at bounding box center [79, 146] width 68 height 13
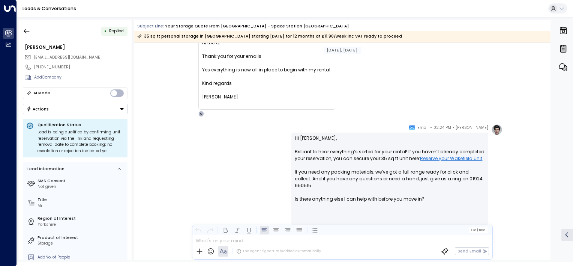
scroll to position [707, 0]
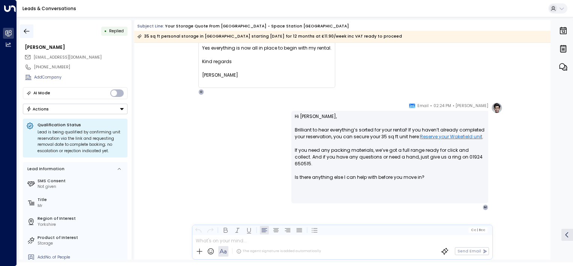
click at [27, 35] on icon "button" at bounding box center [27, 31] width 8 height 8
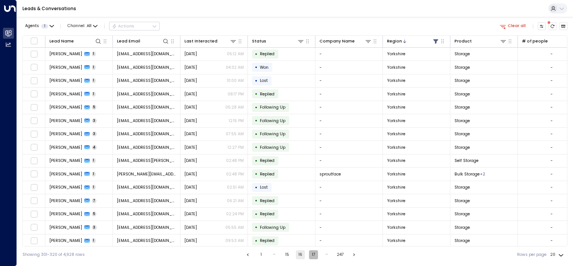
click at [309, 255] on button "17" at bounding box center [313, 254] width 9 height 9
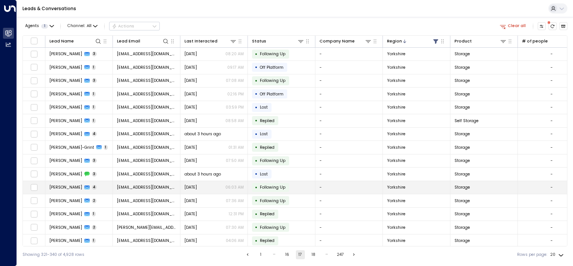
click at [61, 185] on span "[PERSON_NAME]" at bounding box center [66, 187] width 33 height 6
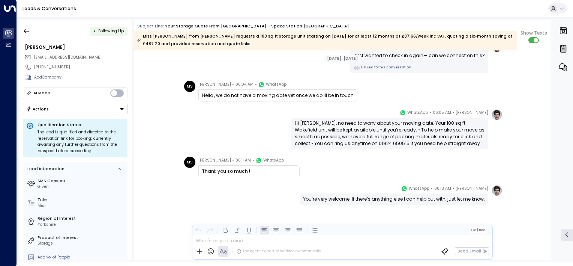
scroll to position [916, 0]
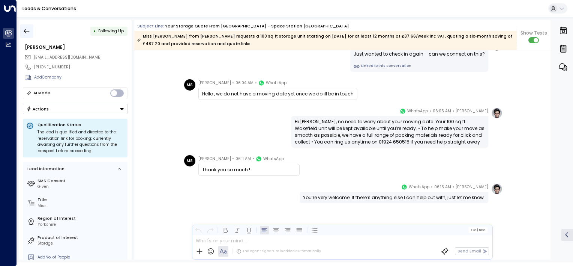
click at [26, 31] on icon "button" at bounding box center [27, 31] width 8 height 8
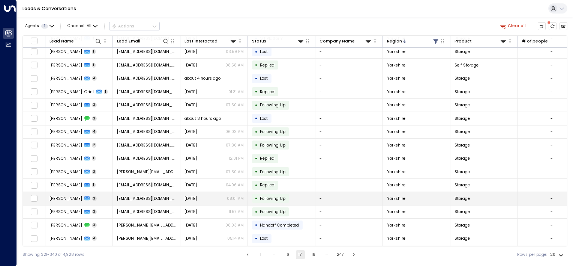
scroll to position [68, 0]
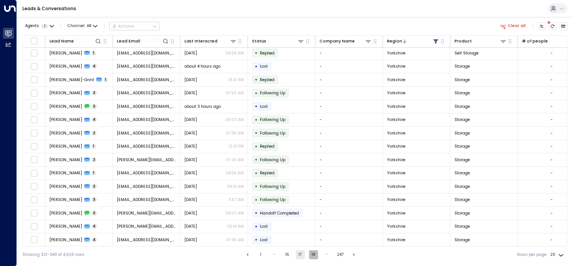
click at [315, 251] on button "18" at bounding box center [313, 254] width 9 height 9
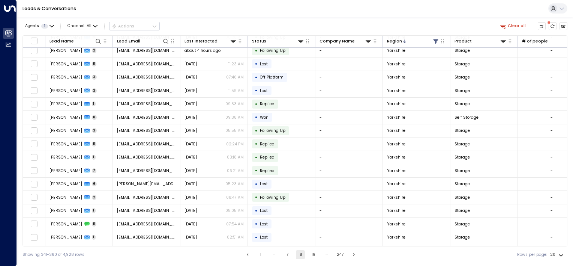
scroll to position [68, 0]
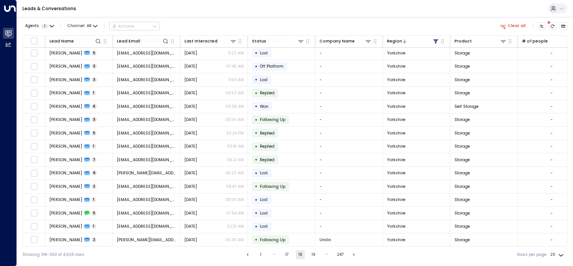
click at [347, 254] on ul "1 … 17 18 19 … 247" at bounding box center [301, 254] width 116 height 9
click at [354, 254] on icon "Go to next page" at bounding box center [353, 254] width 5 height 5
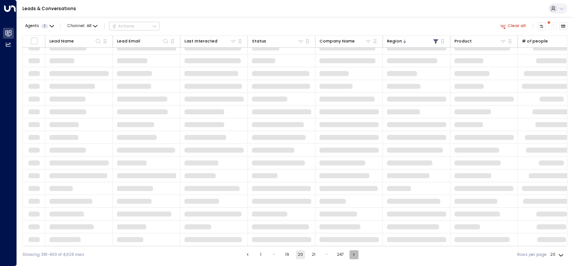
click at [354, 254] on icon "Go to next page" at bounding box center [353, 254] width 5 height 5
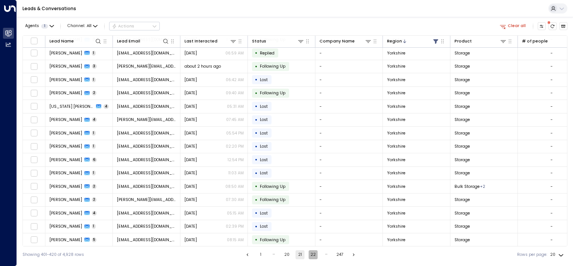
drag, startPoint x: 314, startPoint y: 253, endPoint x: 404, endPoint y: 251, distance: 90.0
click at [315, 254] on button "22" at bounding box center [313, 254] width 9 height 9
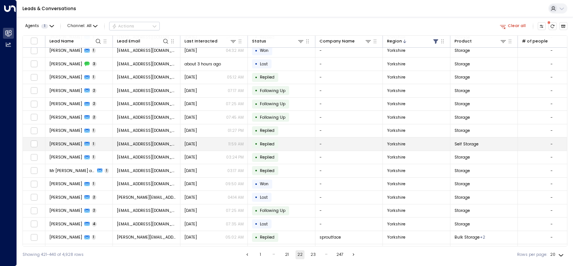
scroll to position [68, 0]
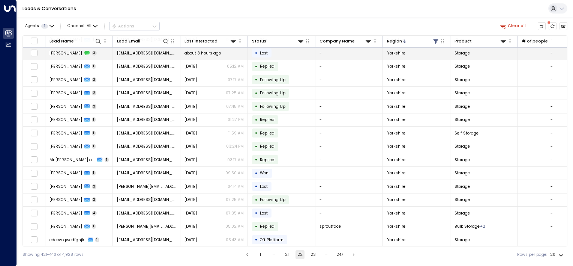
click at [84, 53] on icon at bounding box center [86, 53] width 5 height 4
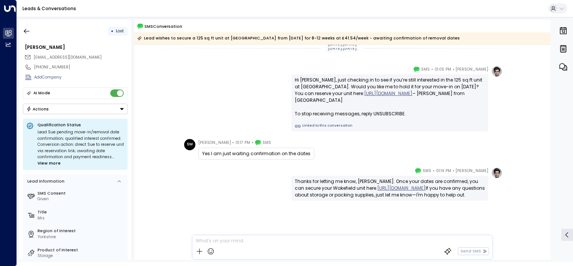
scroll to position [17, 0]
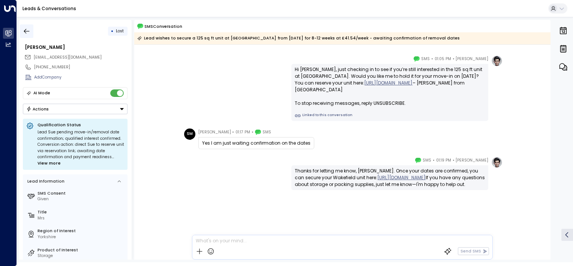
click at [26, 30] on icon "button" at bounding box center [27, 31] width 8 height 8
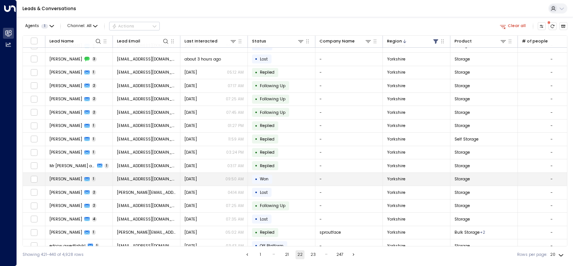
scroll to position [68, 0]
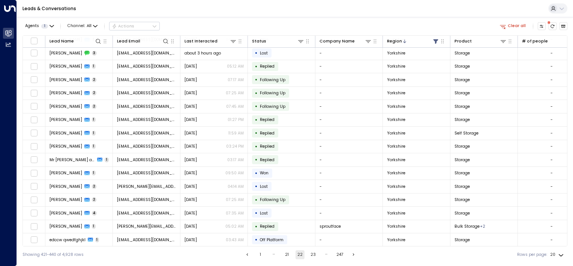
click at [314, 255] on button "23" at bounding box center [313, 254] width 9 height 9
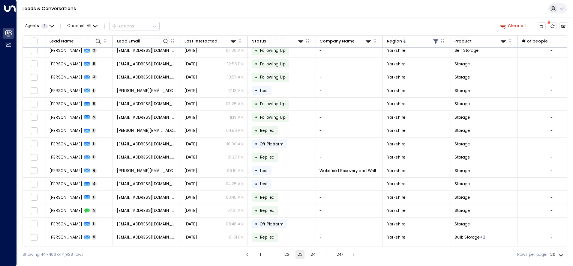
scroll to position [68, 0]
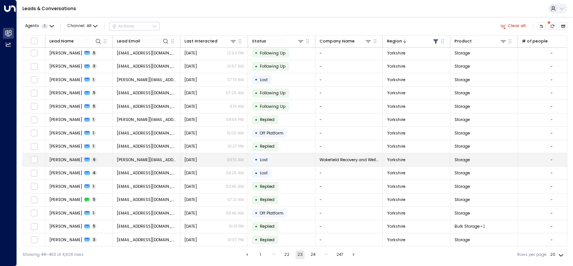
click at [66, 161] on td "[PERSON_NAME] 6" at bounding box center [79, 159] width 68 height 13
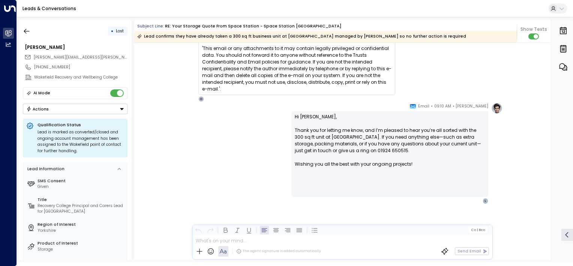
scroll to position [1426, 0]
click at [23, 35] on button "button" at bounding box center [27, 31] width 14 height 14
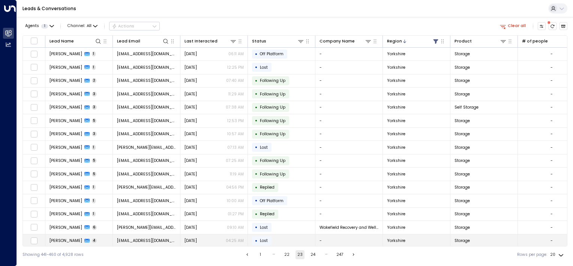
scroll to position [68, 0]
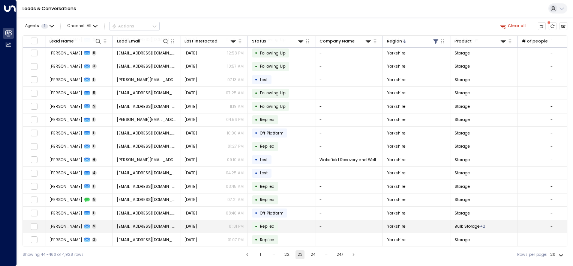
click at [99, 223] on td "[PERSON_NAME] 5" at bounding box center [79, 226] width 68 height 13
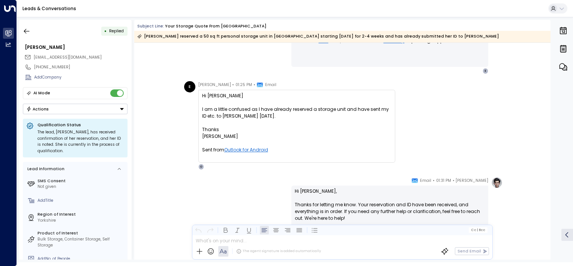
scroll to position [463, 0]
